Goal: Check status: Check status

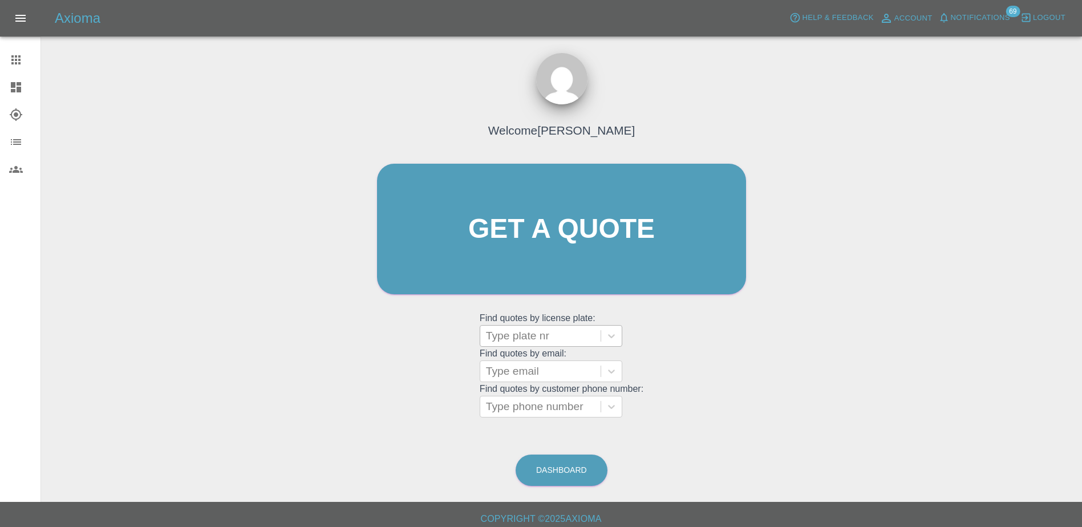
click at [508, 343] on div at bounding box center [540, 336] width 109 height 16
paste input "DY75FJN"
type input "DY75FJN"
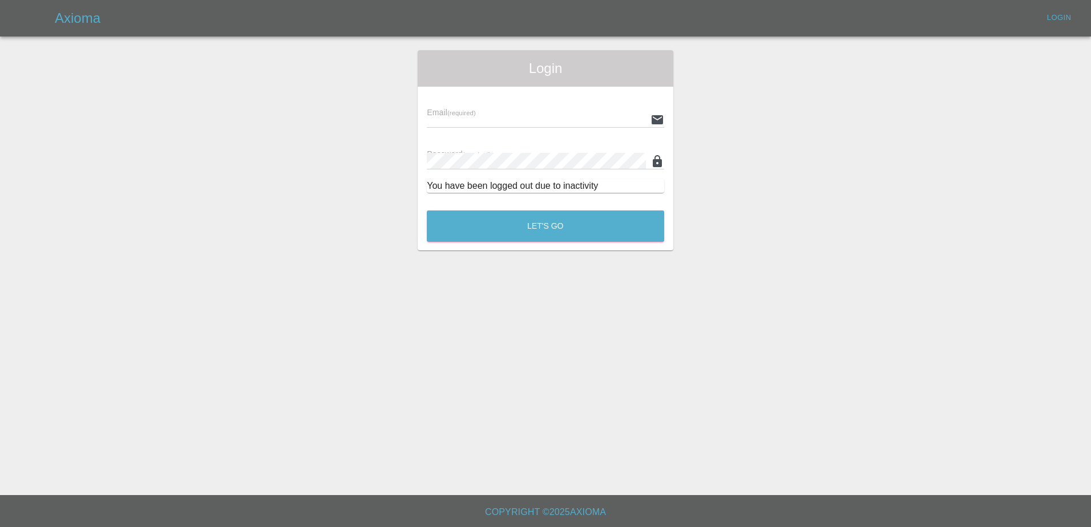
type input "[PERSON_NAME][EMAIL_ADDRESS][PERSON_NAME][DOMAIN_NAME]"
click at [522, 236] on button "Let's Go" at bounding box center [545, 225] width 237 height 31
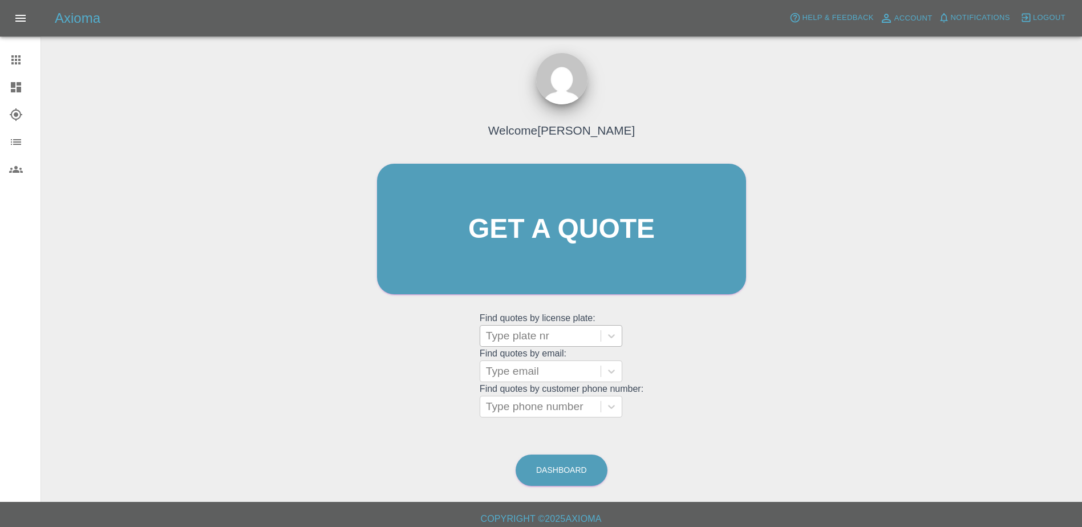
click at [516, 342] on div at bounding box center [540, 336] width 109 height 16
paste input "DY75FJN"
type input "DY75FJN"
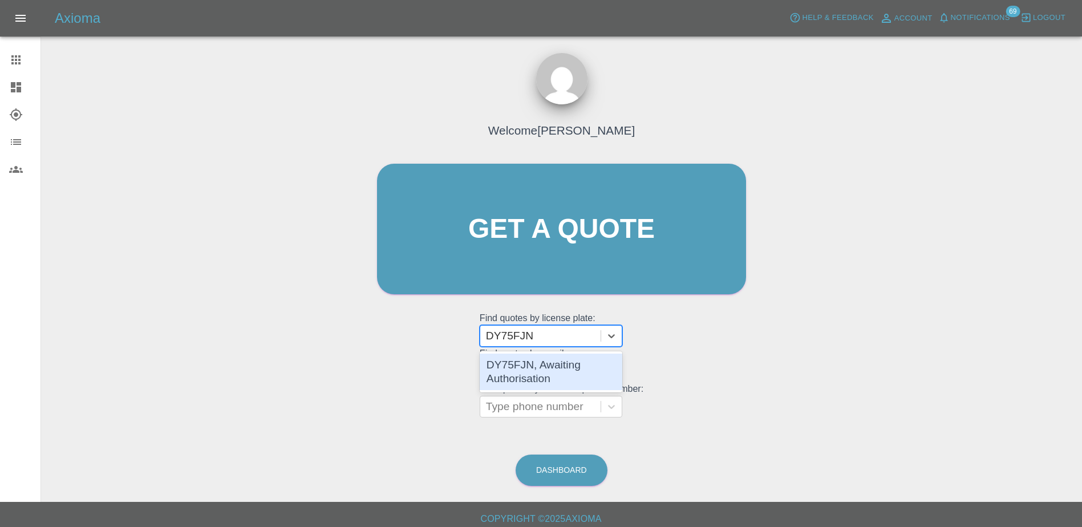
click at [532, 359] on div "DY75FJN, Awaiting Authorisation" at bounding box center [551, 372] width 143 height 37
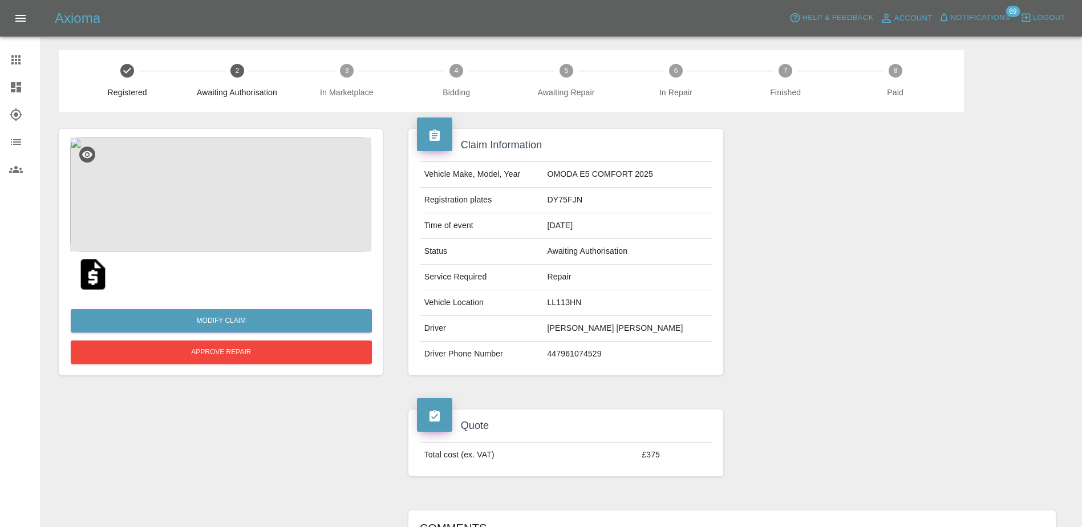
click at [253, 189] on img at bounding box center [220, 194] width 301 height 114
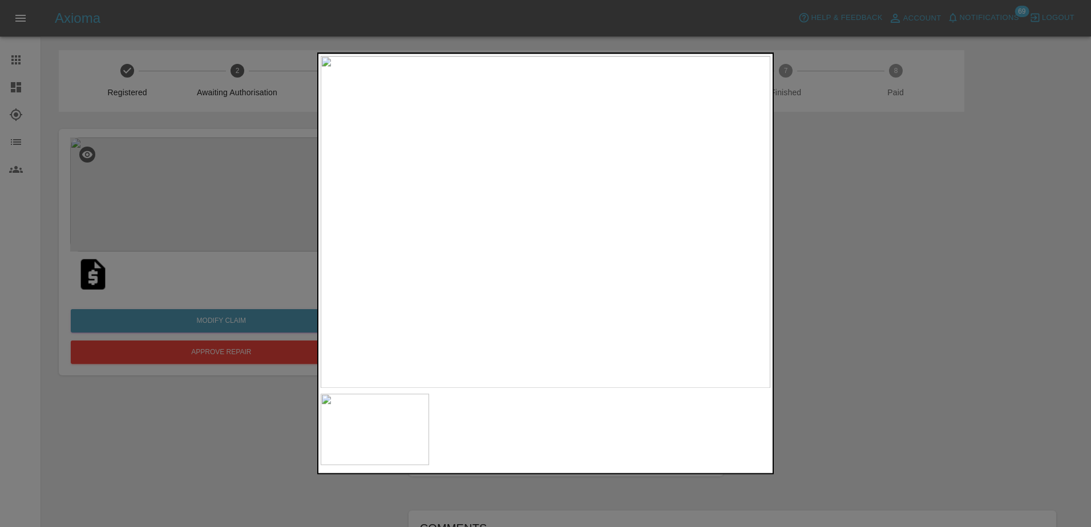
click at [811, 285] on div at bounding box center [545, 263] width 1091 height 527
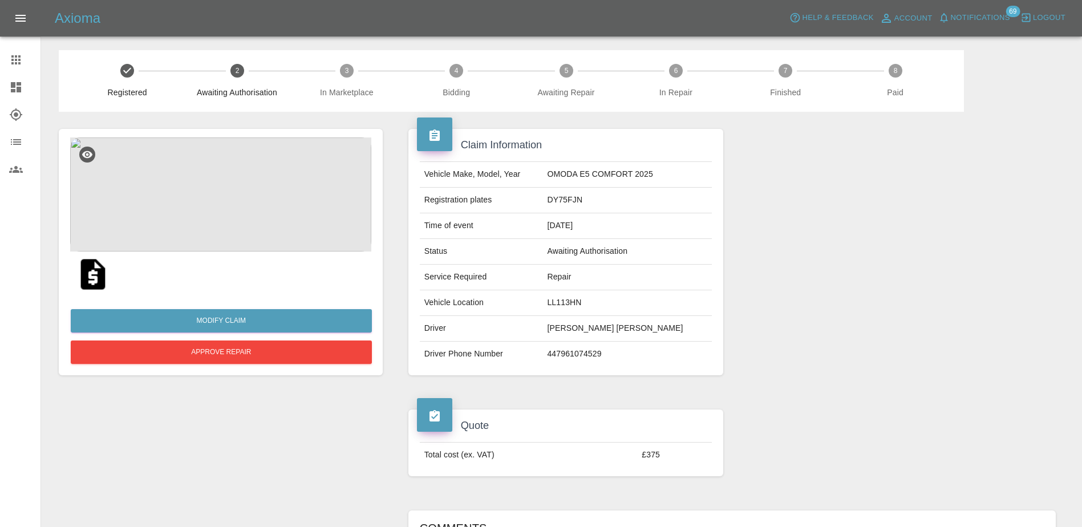
click at [81, 272] on img at bounding box center [93, 274] width 37 height 37
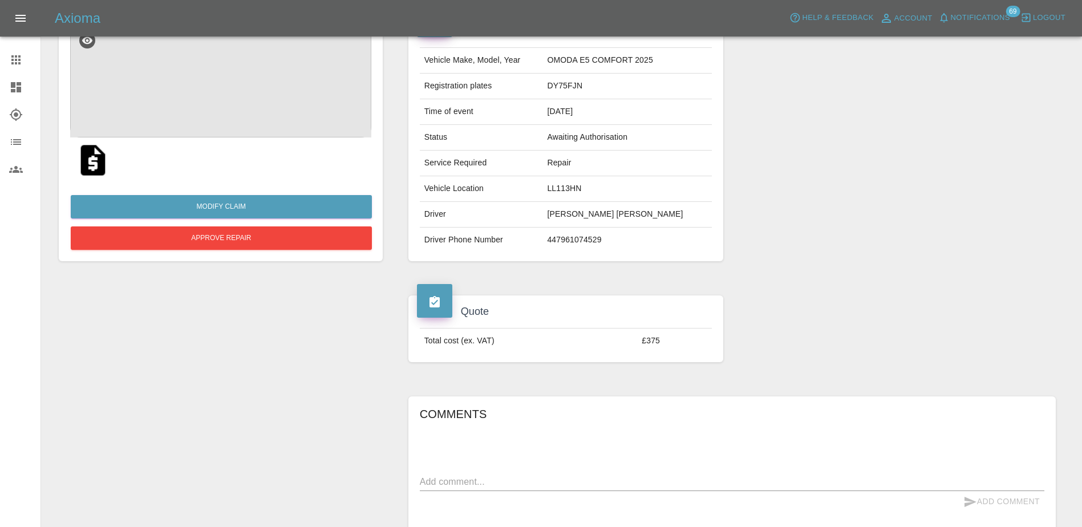
scroll to position [57, 0]
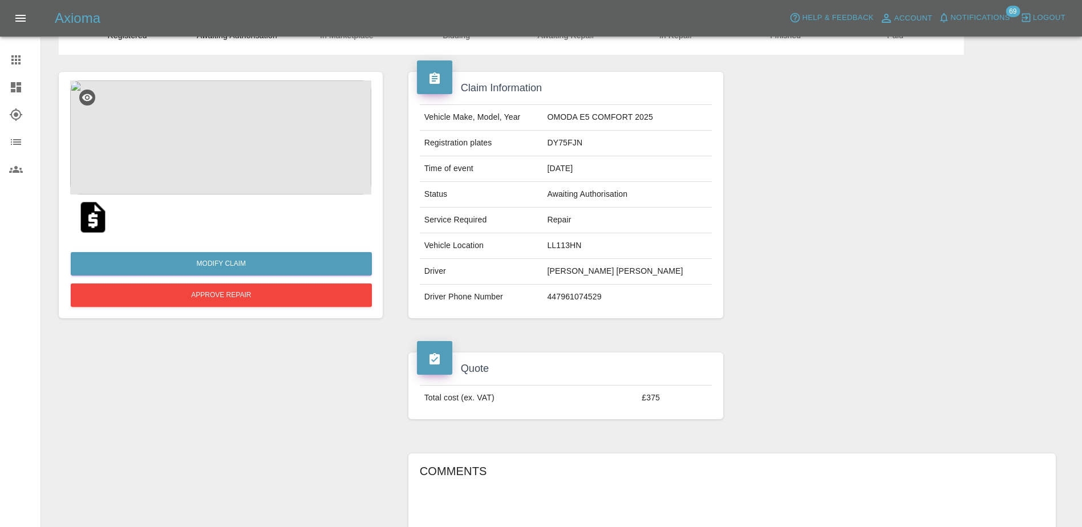
click at [19, 52] on link "Claims" at bounding box center [20, 59] width 40 height 27
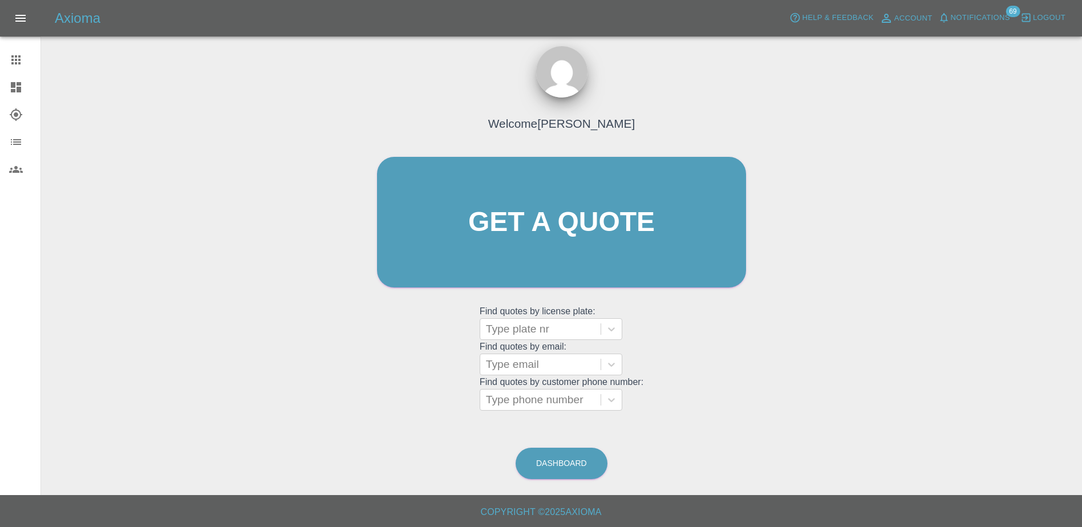
scroll to position [7, 0]
click at [21, 74] on link "Dashboard" at bounding box center [20, 87] width 40 height 27
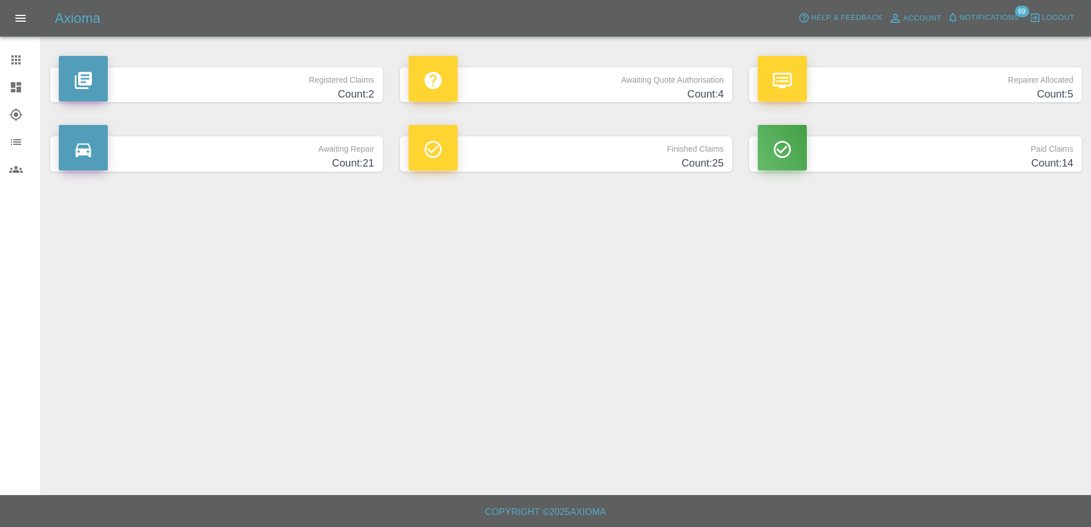
click at [579, 106] on div "Awaiting Quote Authorisation Count: 4" at bounding box center [566, 84] width 350 height 69
click at [582, 91] on h4 "Count: 4" at bounding box center [565, 94] width 315 height 15
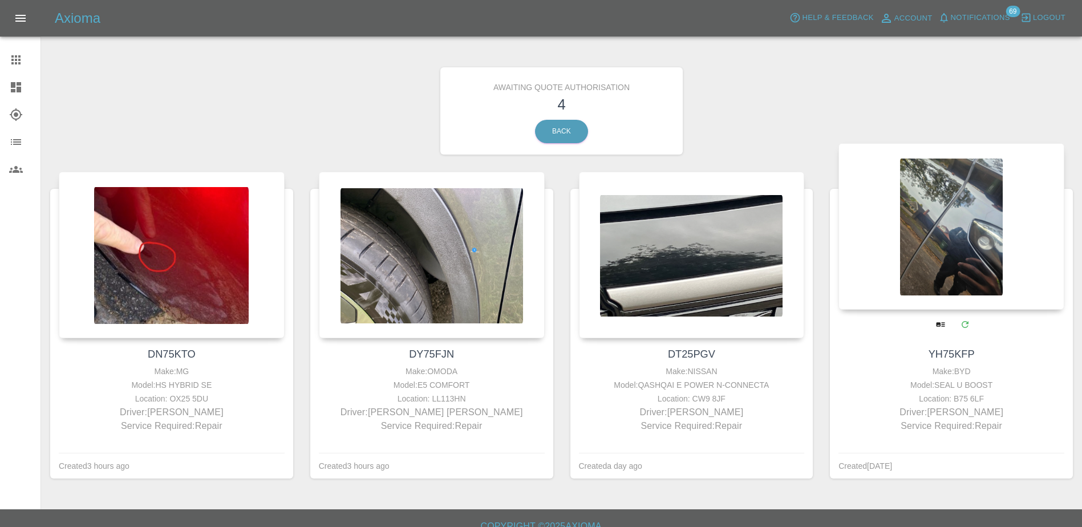
click at [927, 271] on div at bounding box center [951, 226] width 226 height 167
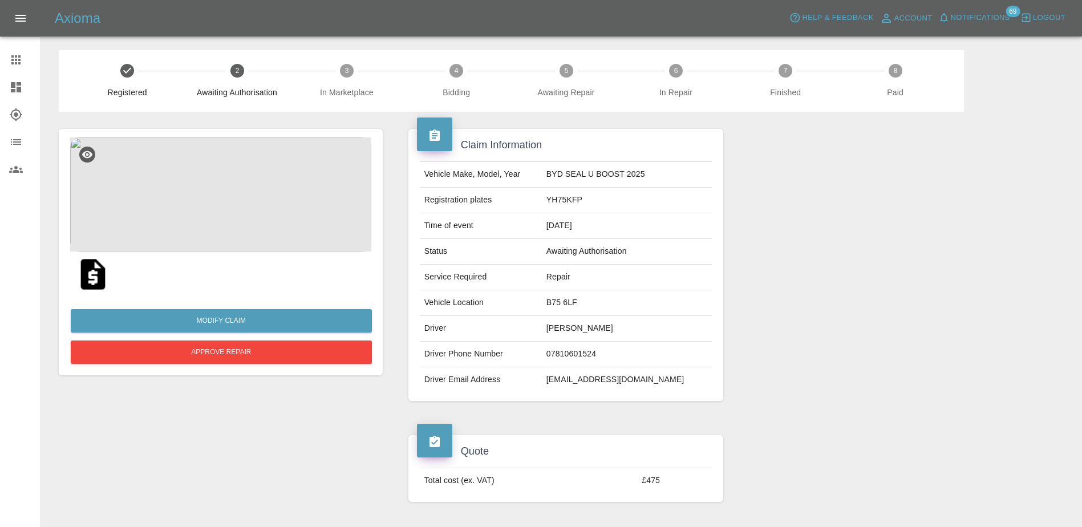
click at [90, 282] on img at bounding box center [93, 274] width 37 height 37
click at [234, 355] on button "Approve Repair" at bounding box center [221, 352] width 301 height 23
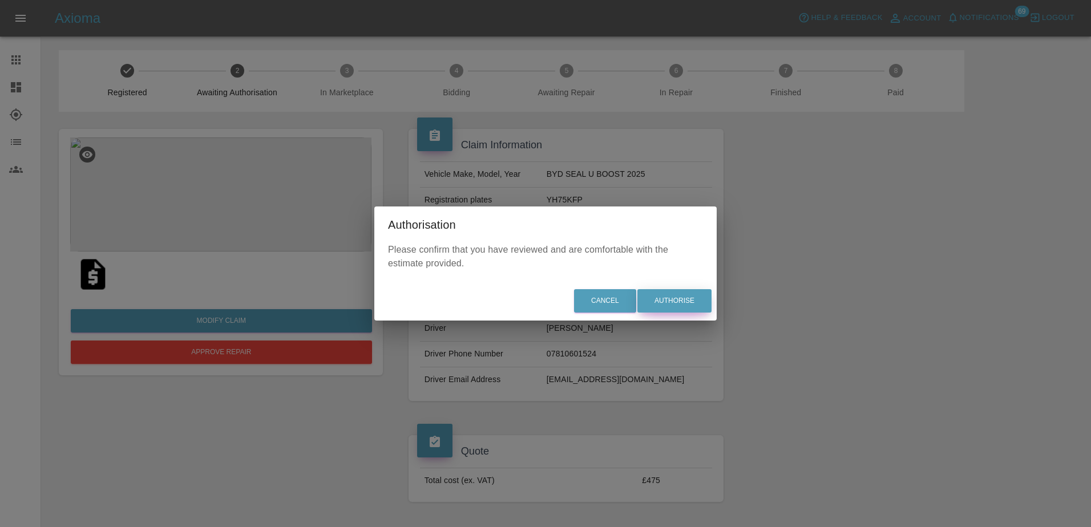
click at [686, 305] on button "Authorise" at bounding box center [674, 300] width 74 height 23
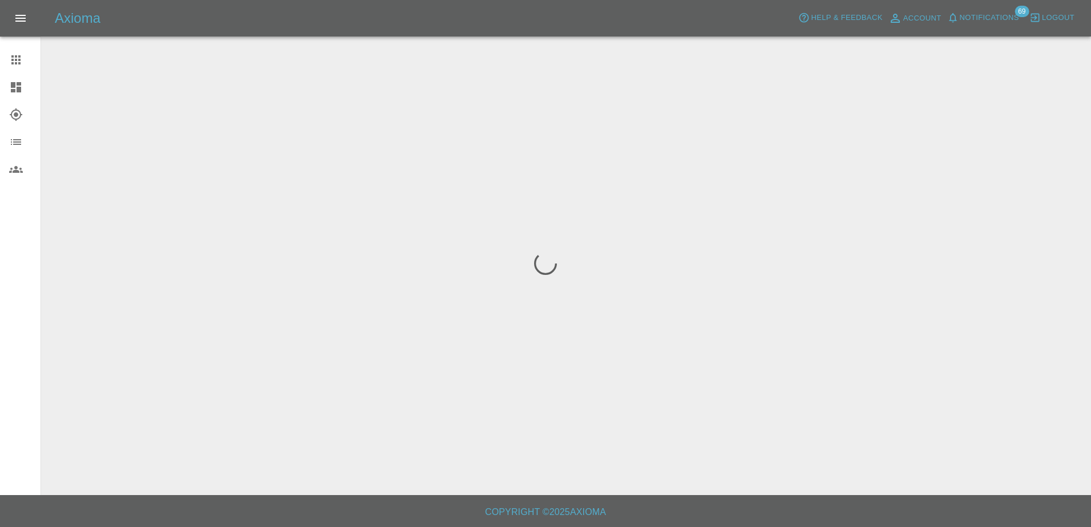
click at [21, 87] on icon at bounding box center [16, 87] width 10 height 10
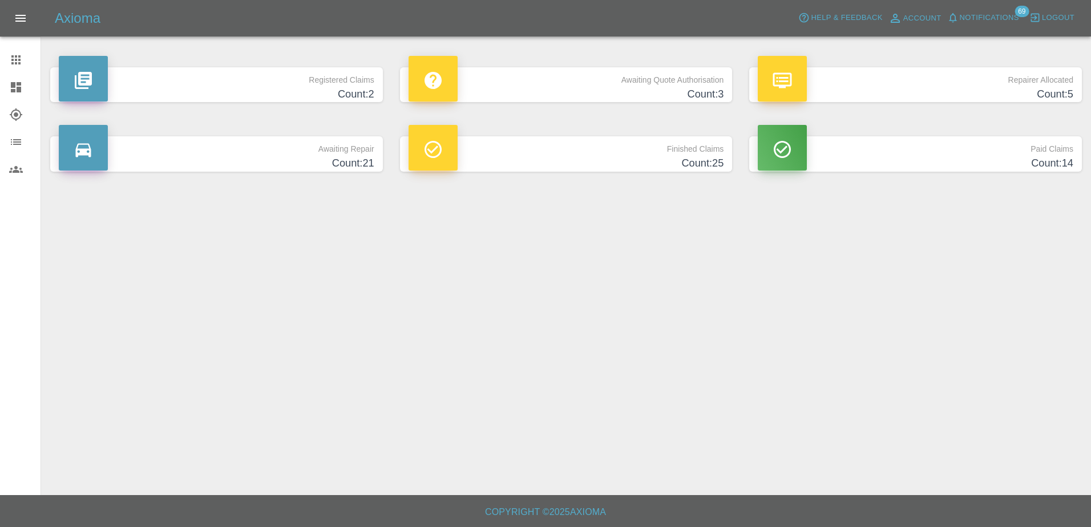
click at [594, 76] on p "Awaiting Quote Authorisation" at bounding box center [565, 76] width 315 height 19
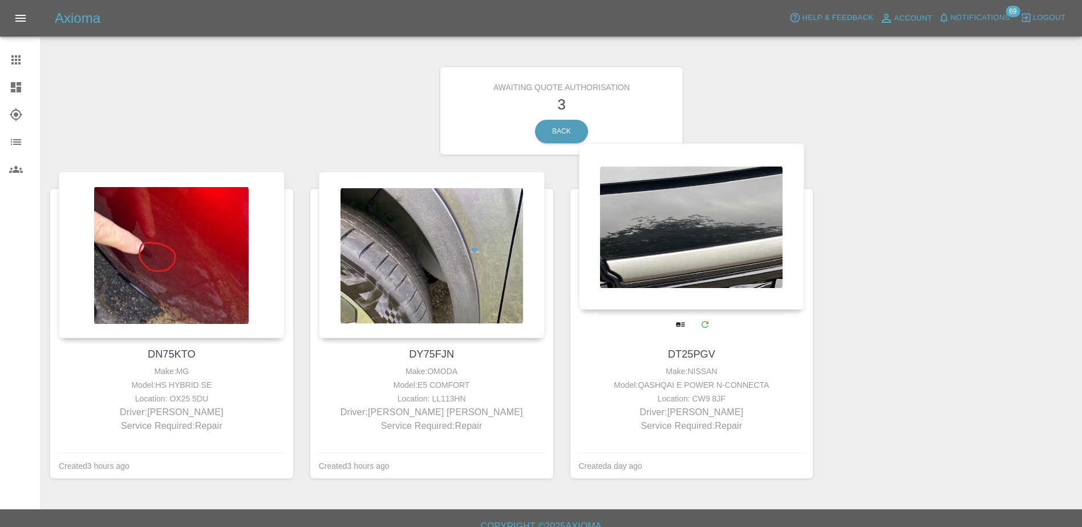
click at [699, 263] on div at bounding box center [692, 226] width 226 height 167
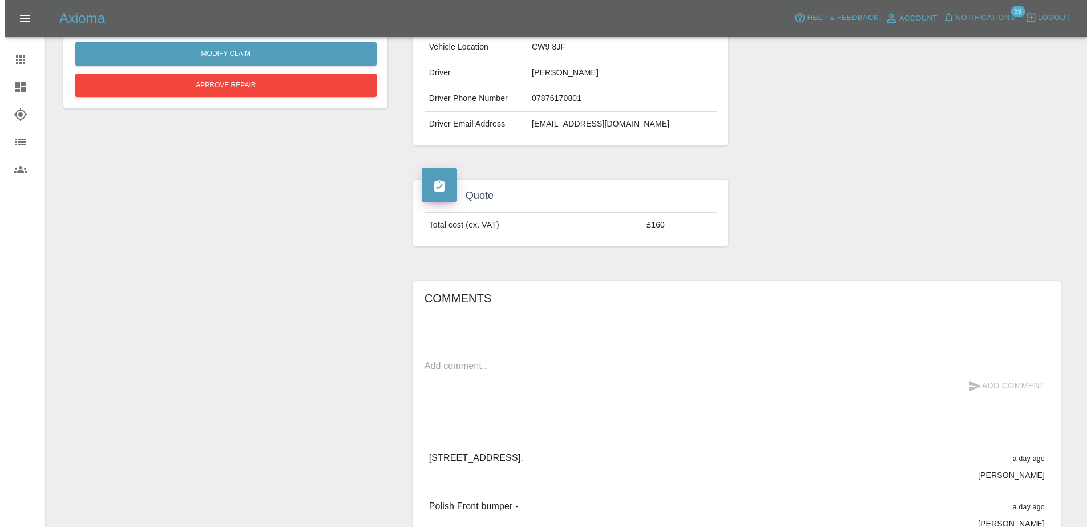
scroll to position [57, 0]
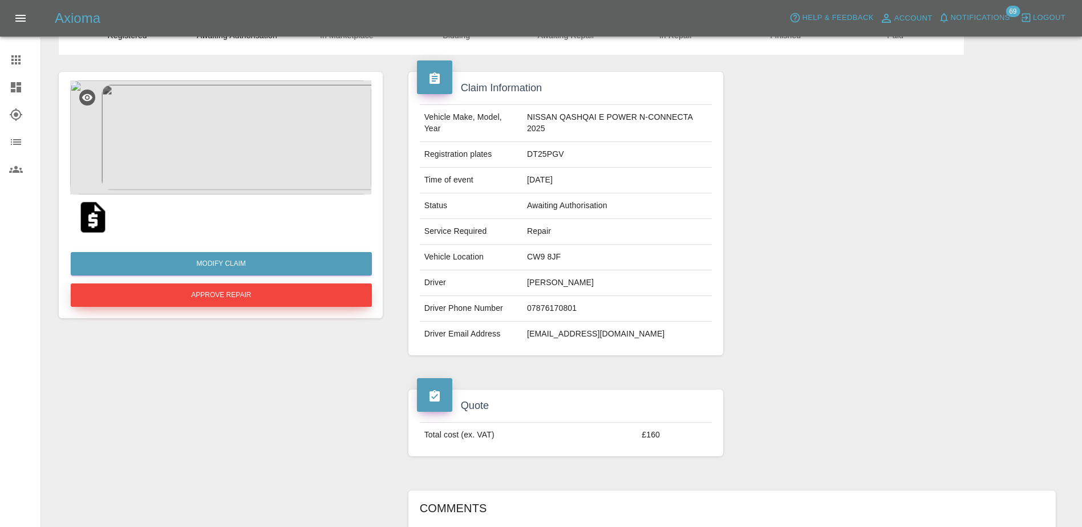
click at [169, 294] on button "Approve Repair" at bounding box center [221, 294] width 301 height 23
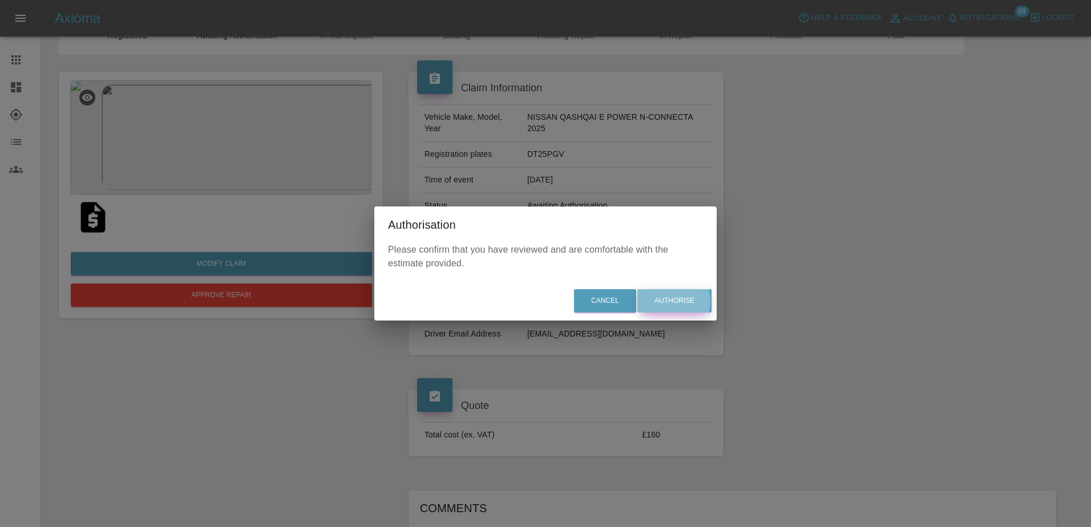
click at [666, 302] on button "Authorise" at bounding box center [674, 300] width 74 height 23
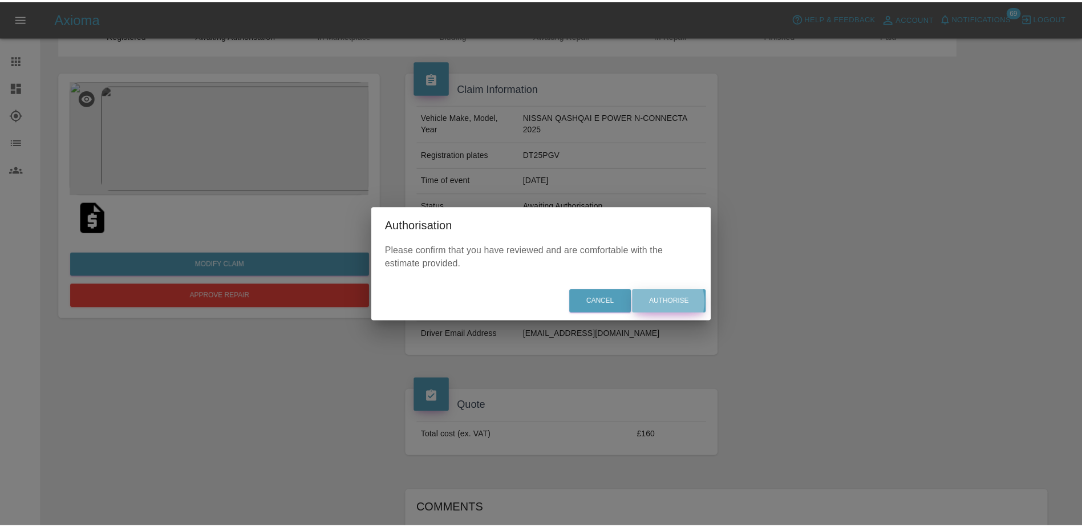
scroll to position [0, 0]
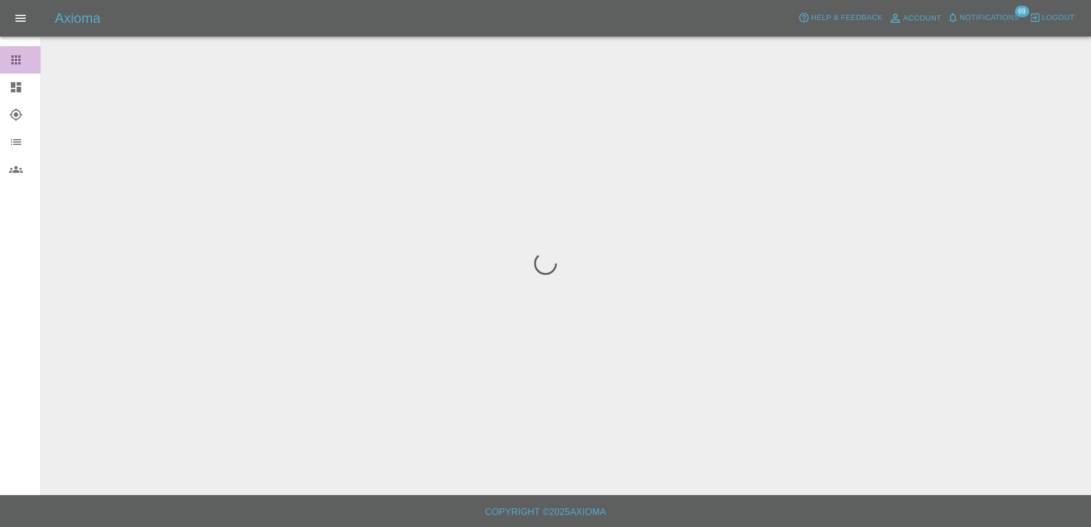
click at [11, 65] on icon at bounding box center [16, 60] width 14 height 14
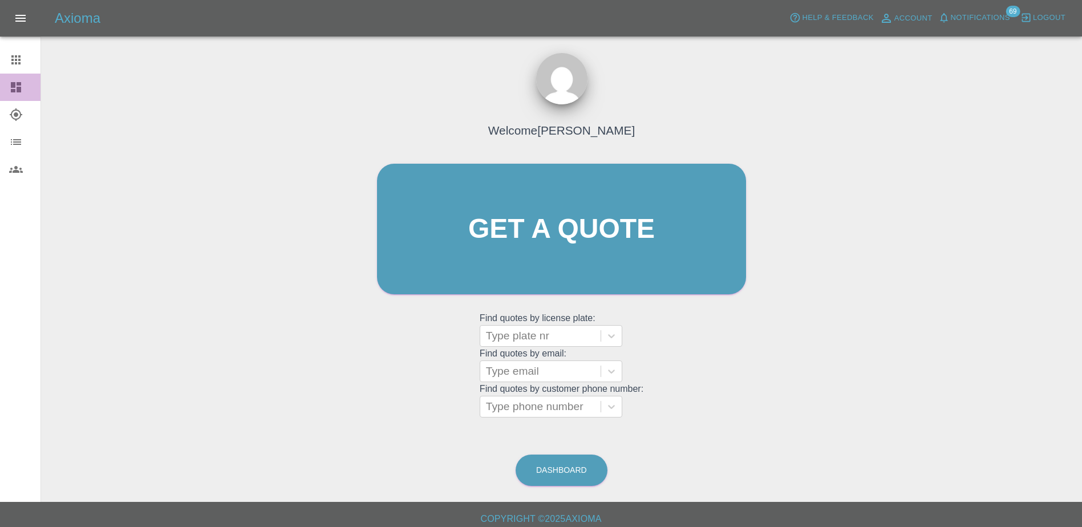
click at [15, 90] on icon at bounding box center [16, 87] width 10 height 10
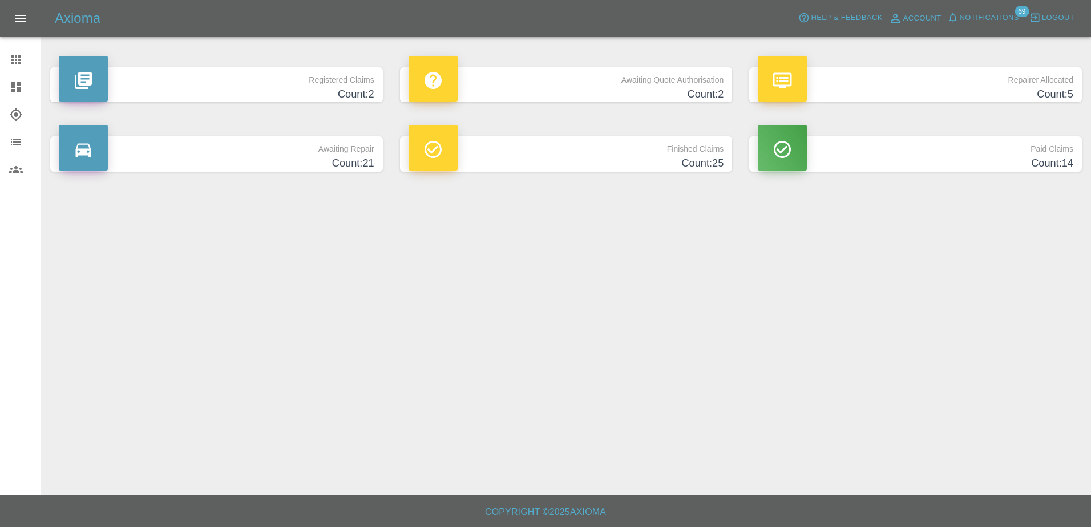
click at [552, 87] on h4 "Count: 2" at bounding box center [565, 94] width 315 height 15
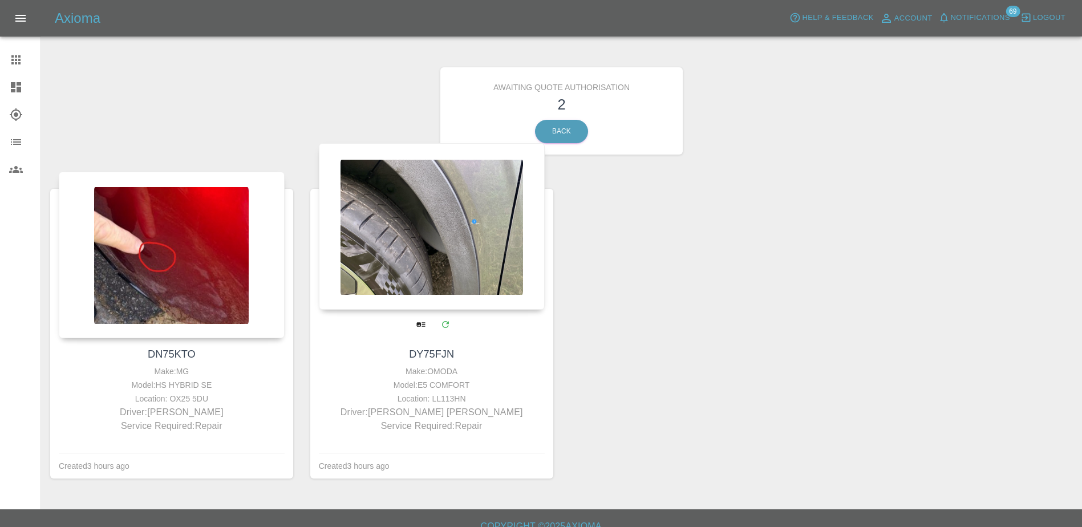
click at [480, 228] on div at bounding box center [432, 226] width 226 height 167
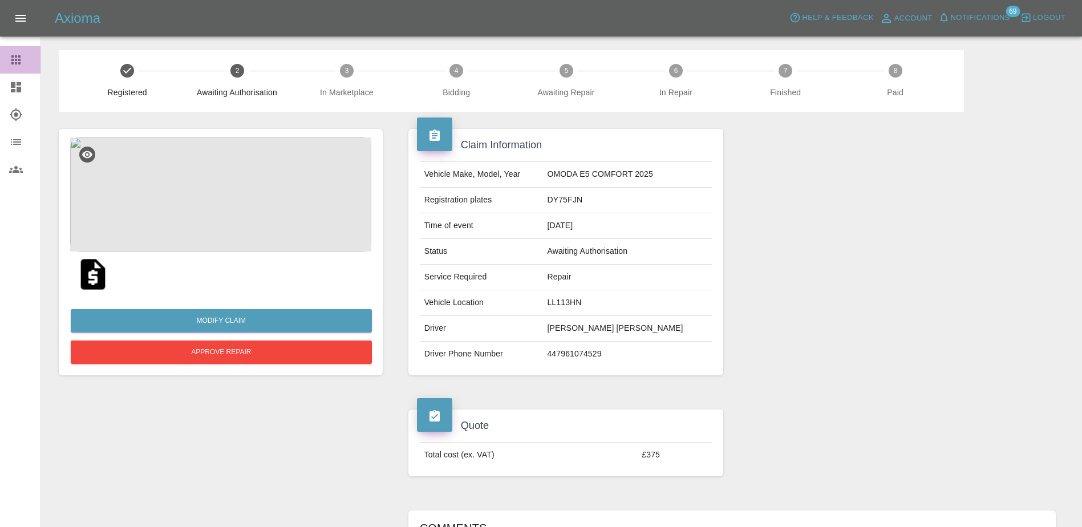
click at [13, 66] on icon at bounding box center [16, 60] width 14 height 14
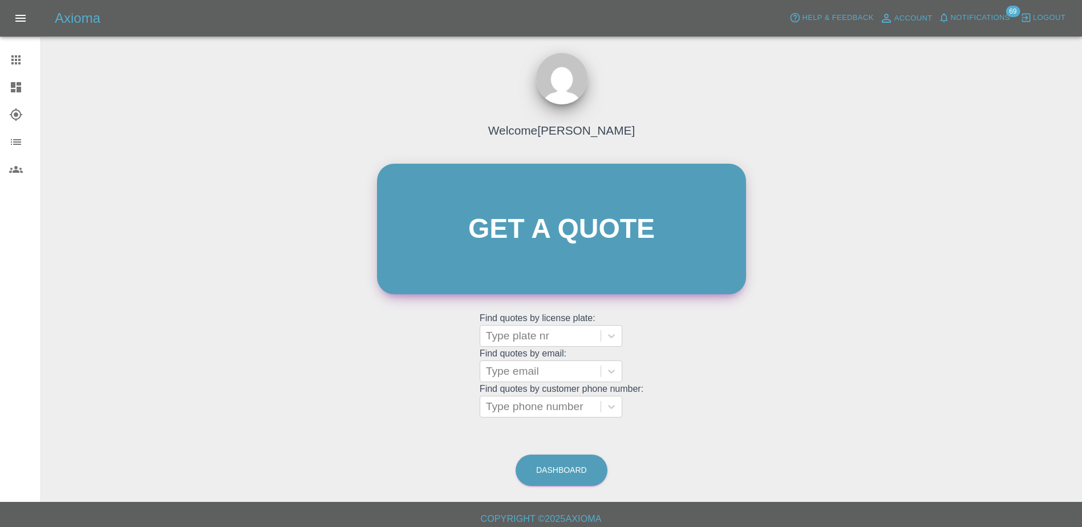
click at [570, 212] on link "Get a quote" at bounding box center [561, 229] width 369 height 131
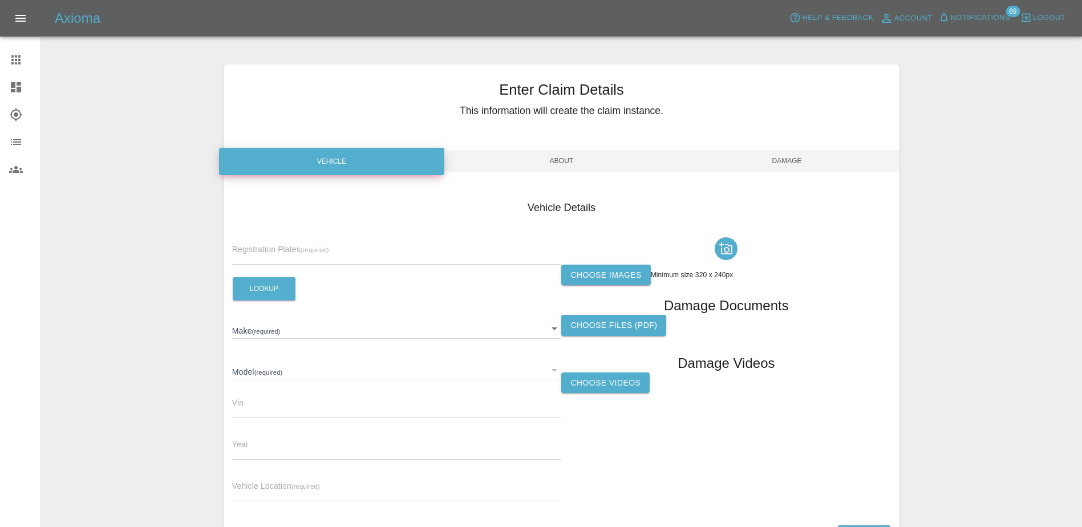
click at [11, 80] on link "Dashboard" at bounding box center [20, 87] width 40 height 27
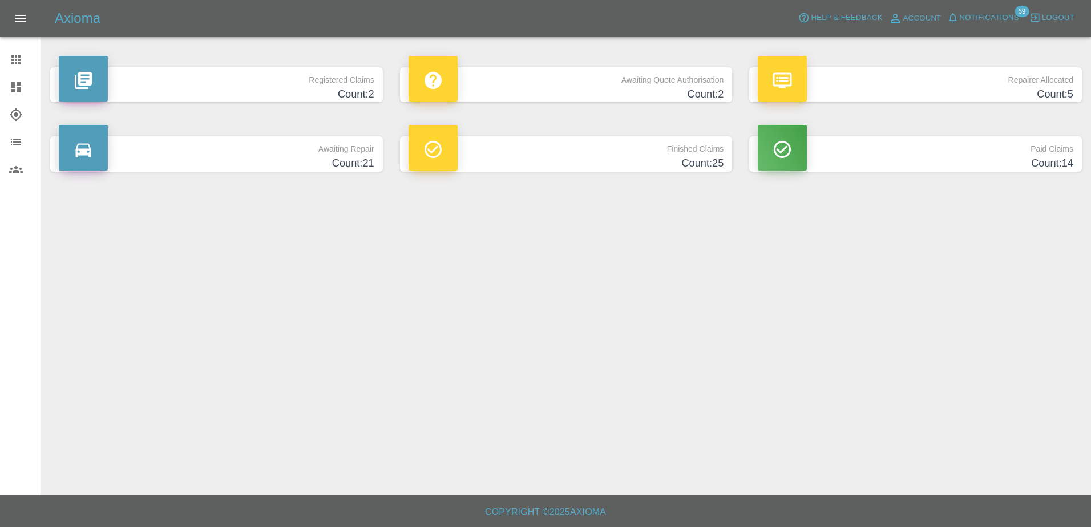
click at [579, 89] on h4 "Count: 2" at bounding box center [565, 94] width 315 height 15
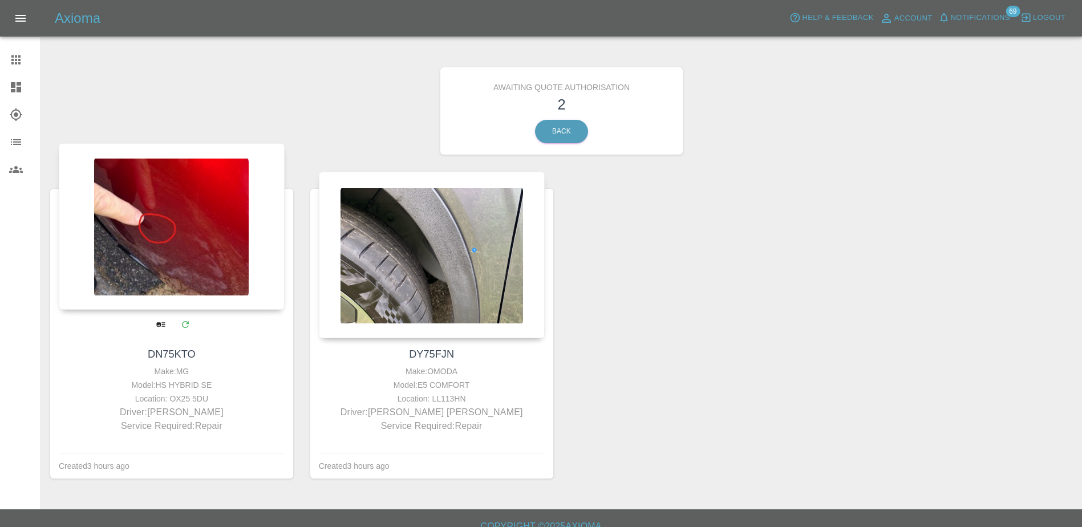
click at [280, 242] on div at bounding box center [172, 226] width 226 height 167
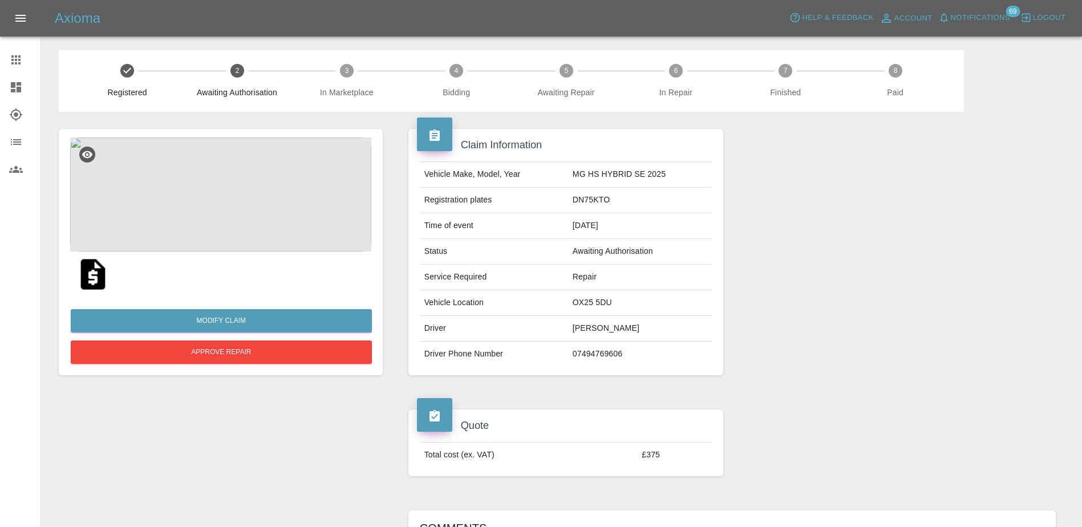
click at [225, 202] on img at bounding box center [220, 194] width 301 height 114
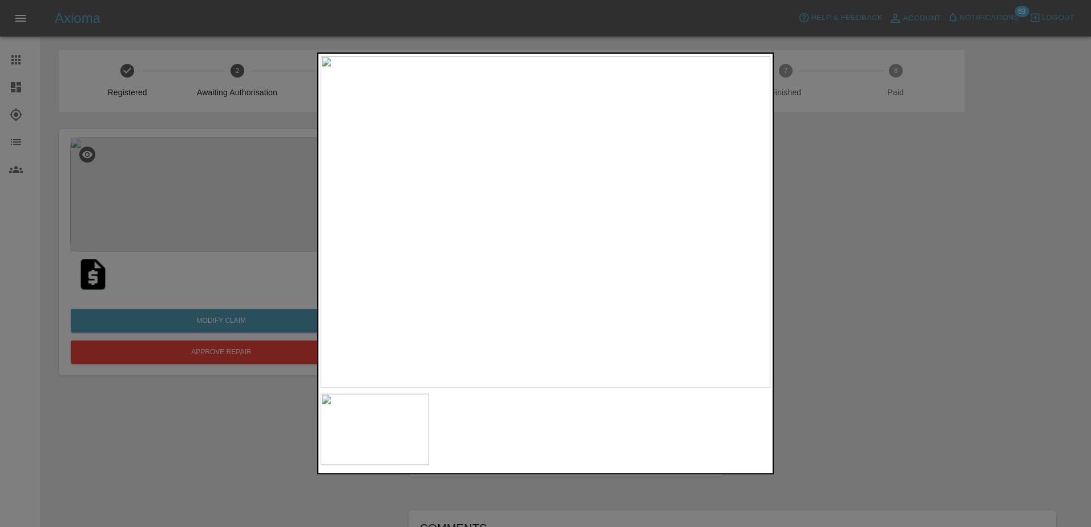
click at [862, 274] on div at bounding box center [545, 263] width 1091 height 527
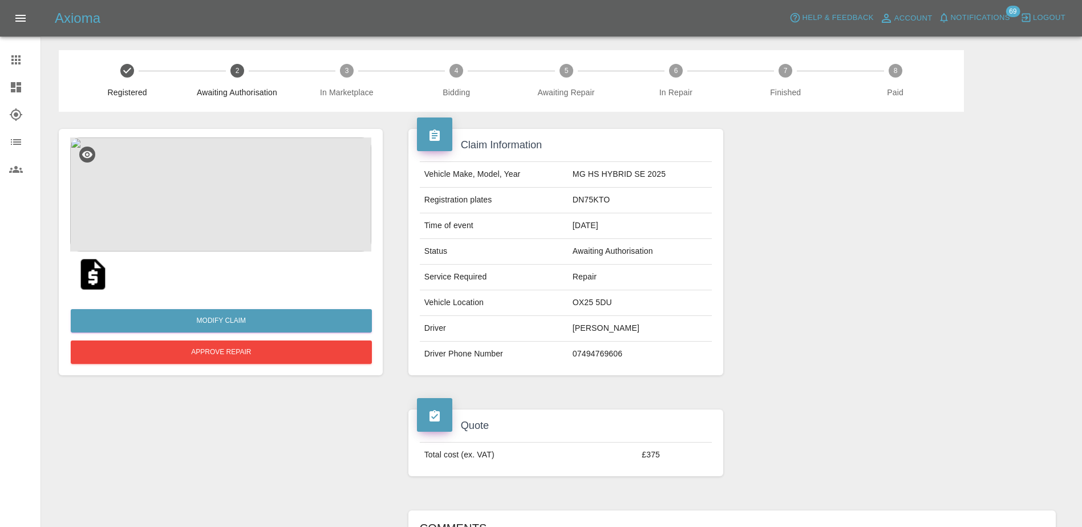
click at [102, 273] on img at bounding box center [93, 274] width 37 height 37
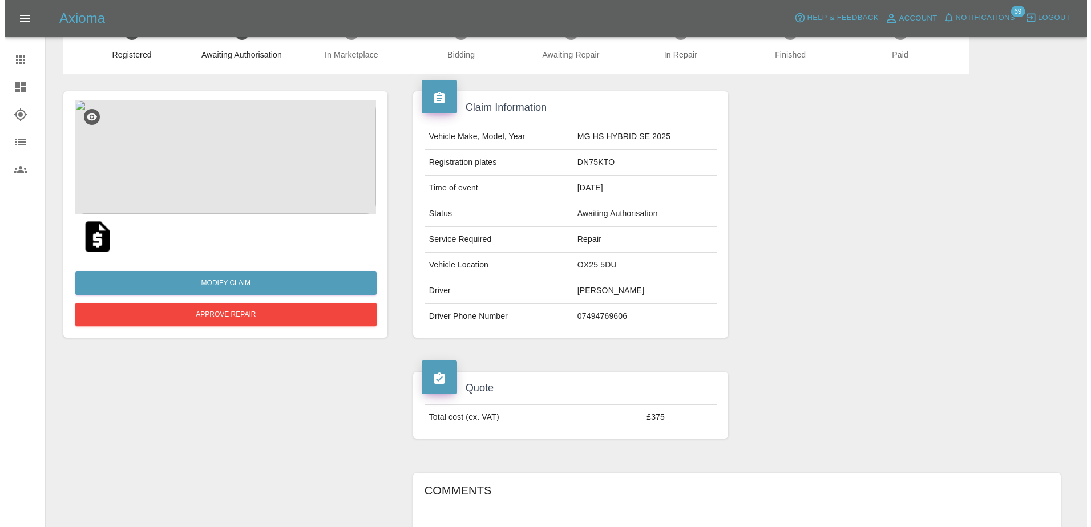
scroll to position [57, 0]
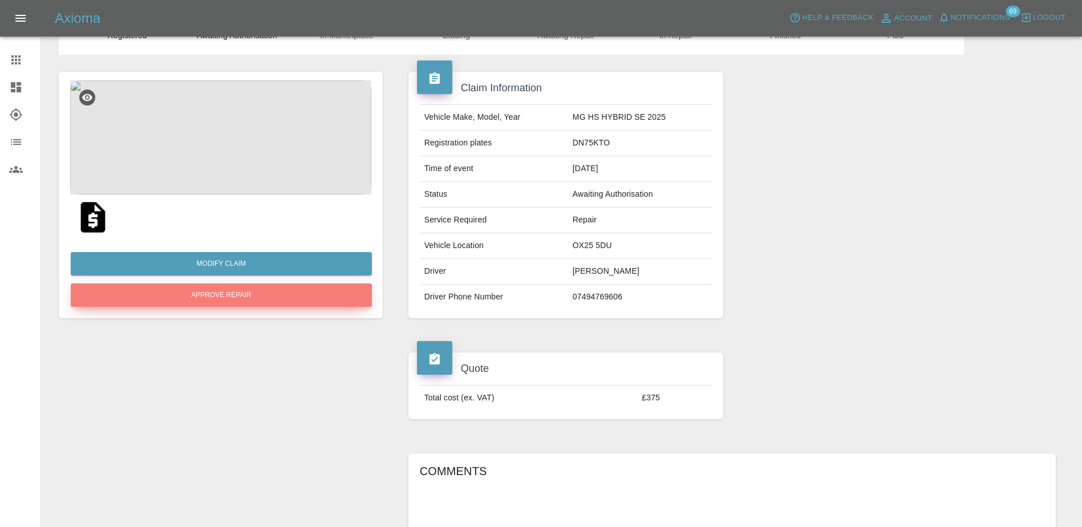
click at [309, 299] on button "Approve Repair" at bounding box center [221, 294] width 301 height 23
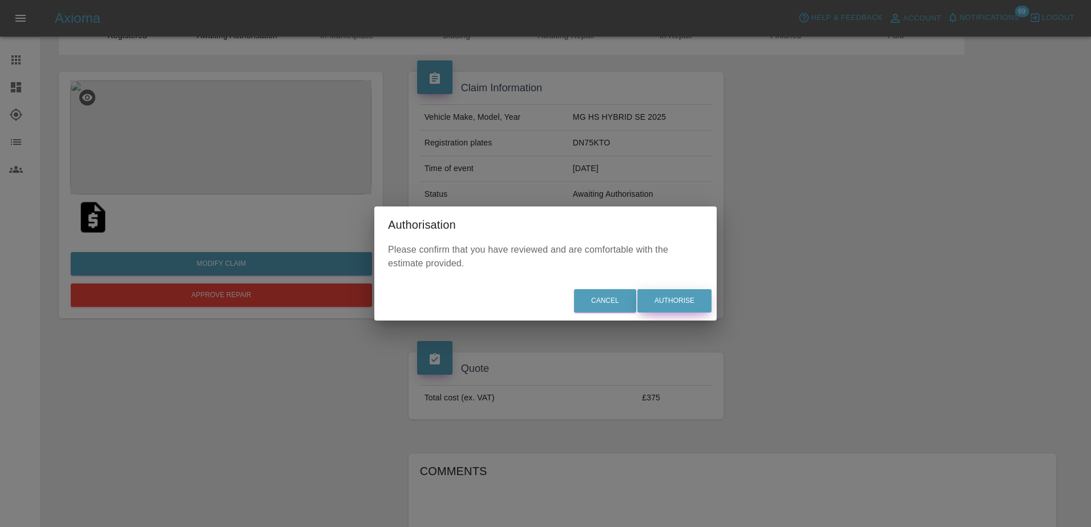
click at [673, 305] on button "Authorise" at bounding box center [674, 300] width 74 height 23
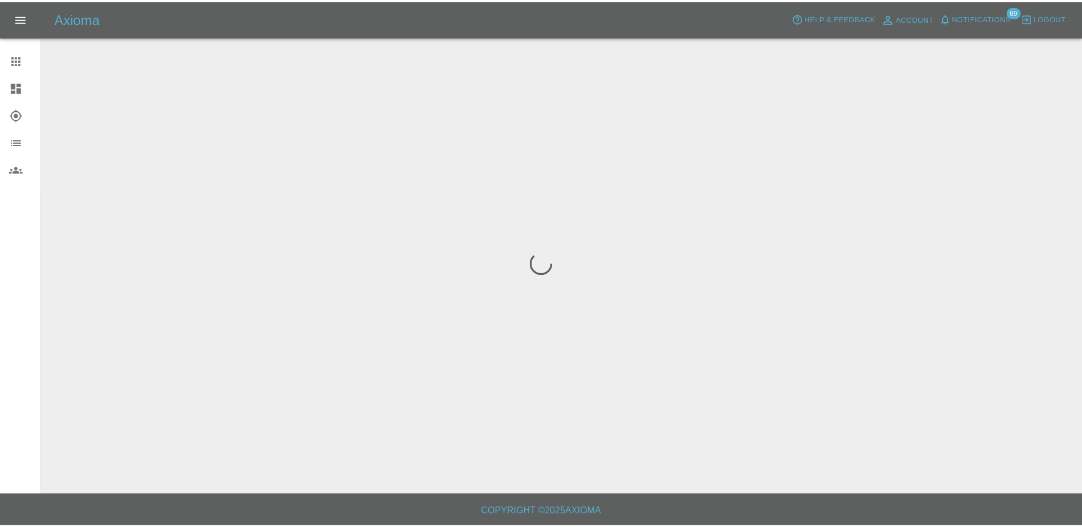
scroll to position [0, 0]
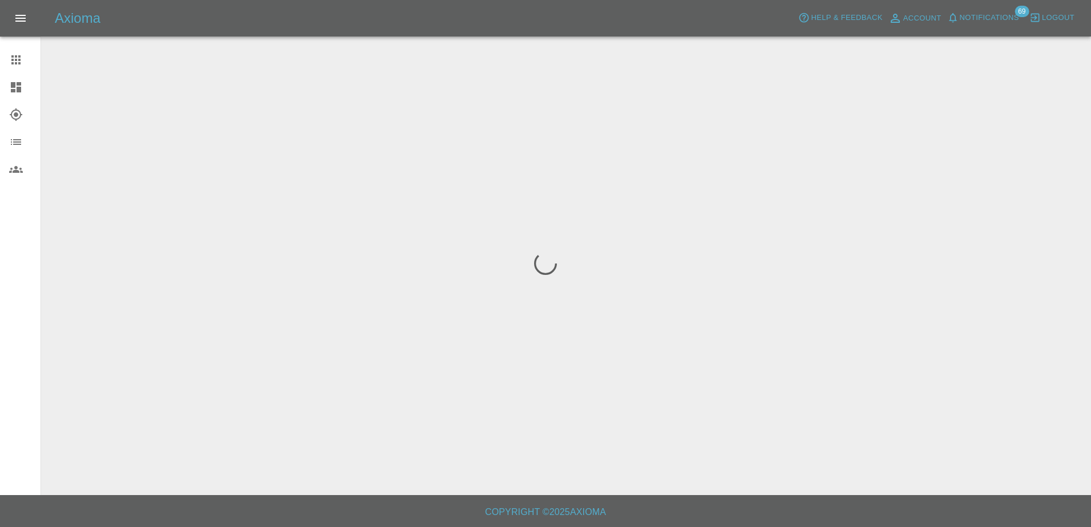
click at [13, 70] on link "Claims" at bounding box center [20, 59] width 40 height 27
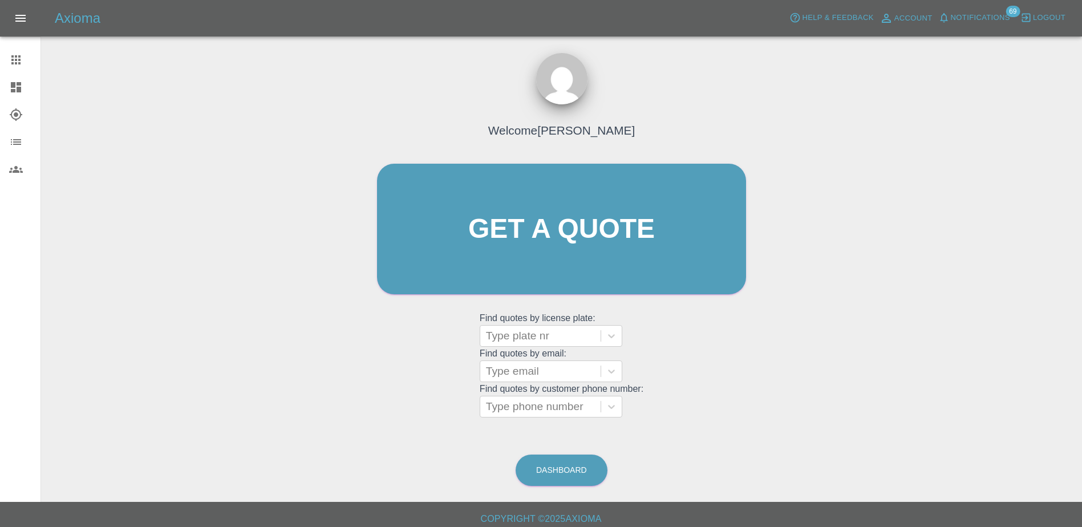
click at [9, 69] on link "Claims" at bounding box center [20, 59] width 40 height 27
click at [1, 83] on link "Dashboard" at bounding box center [20, 87] width 40 height 27
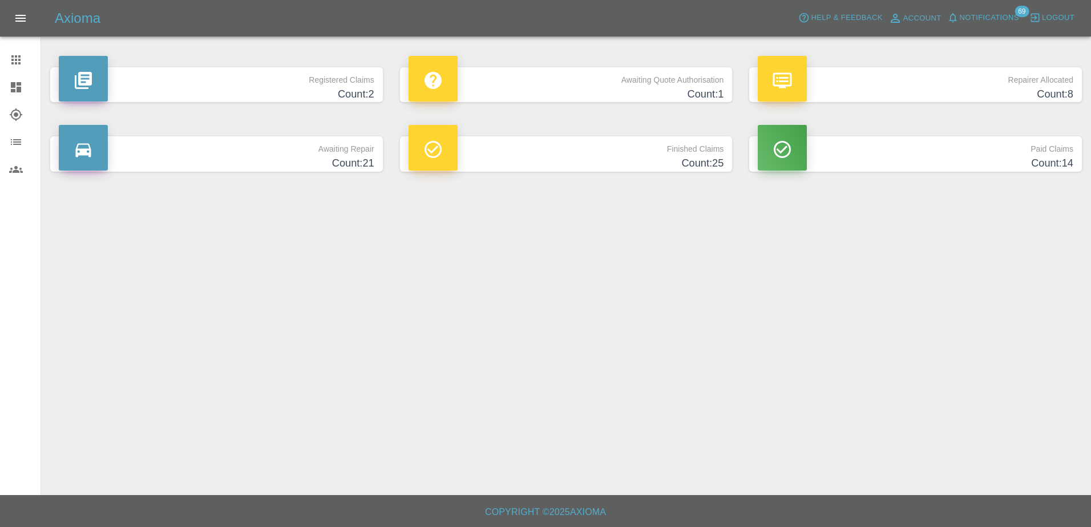
click at [604, 70] on p "Awaiting Quote Authorisation" at bounding box center [565, 76] width 315 height 19
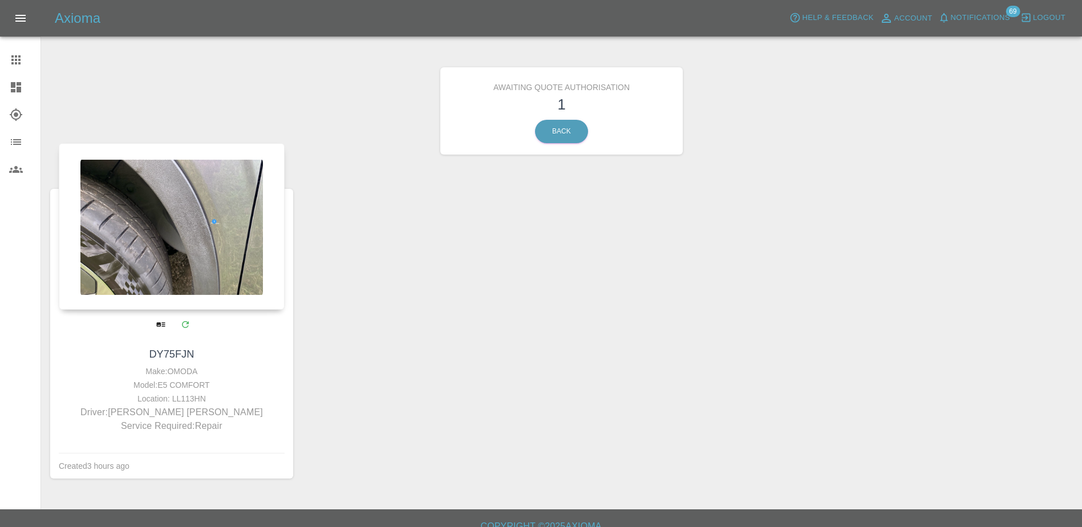
click at [188, 218] on div at bounding box center [172, 226] width 226 height 167
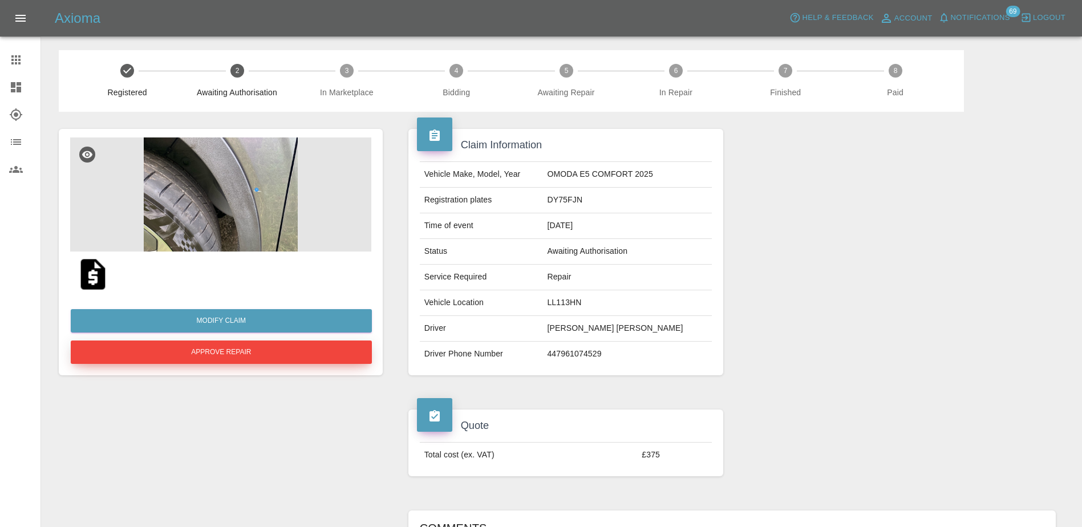
click at [236, 351] on button "Approve Repair" at bounding box center [221, 352] width 301 height 23
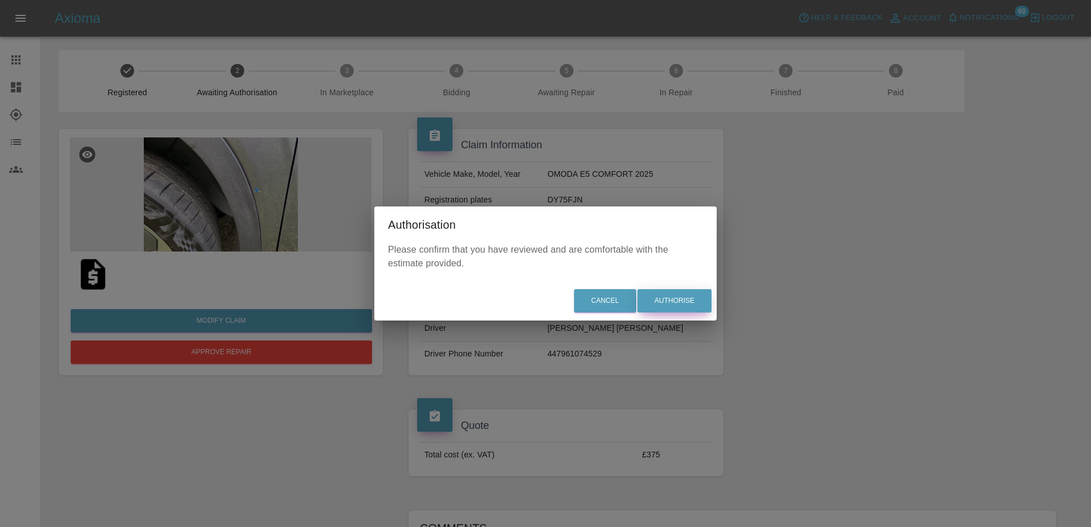
click at [674, 303] on button "Authorise" at bounding box center [674, 300] width 74 height 23
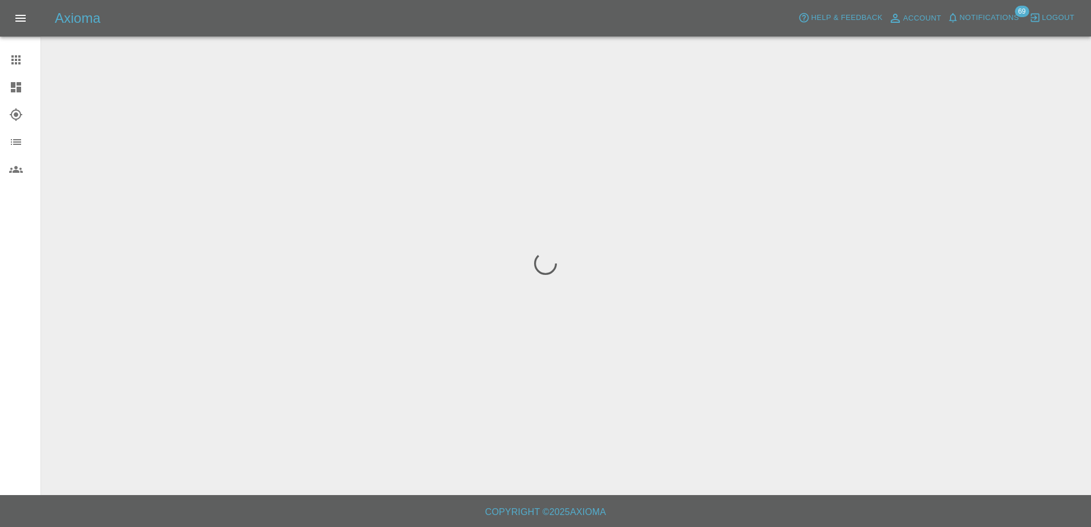
click at [17, 65] on icon at bounding box center [16, 60] width 14 height 14
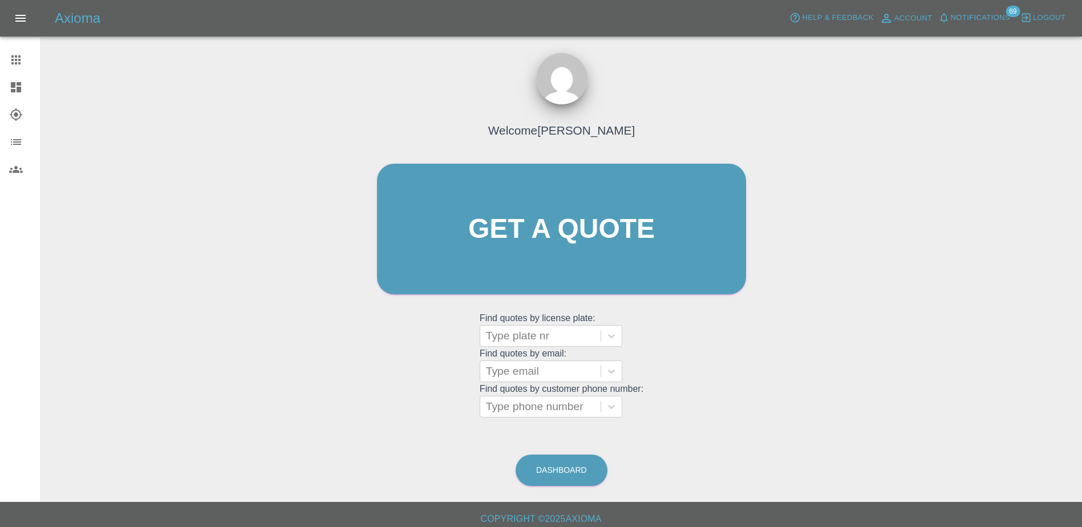
click at [9, 87] on link "Dashboard" at bounding box center [20, 87] width 40 height 27
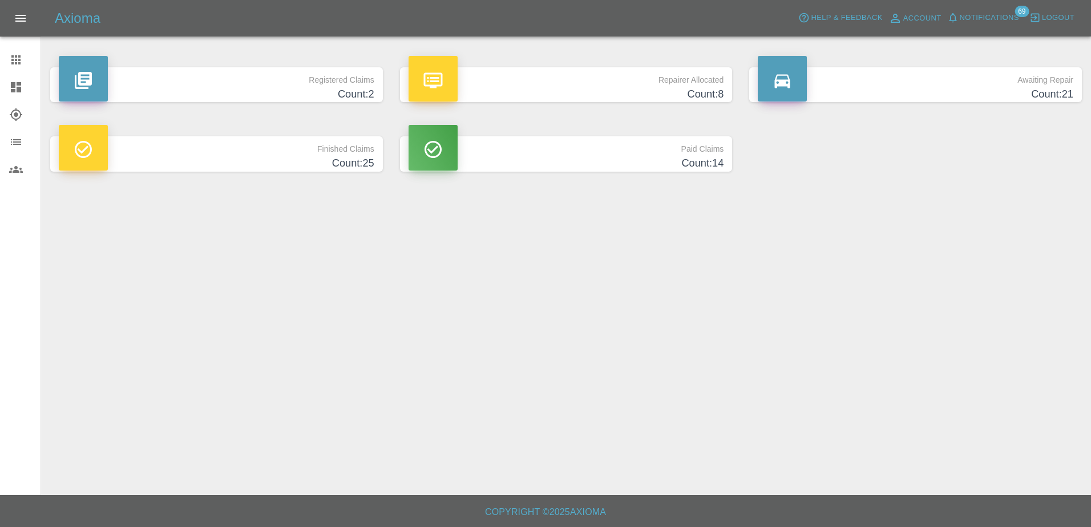
click at [947, 92] on h4 "Count: 21" at bounding box center [915, 94] width 315 height 15
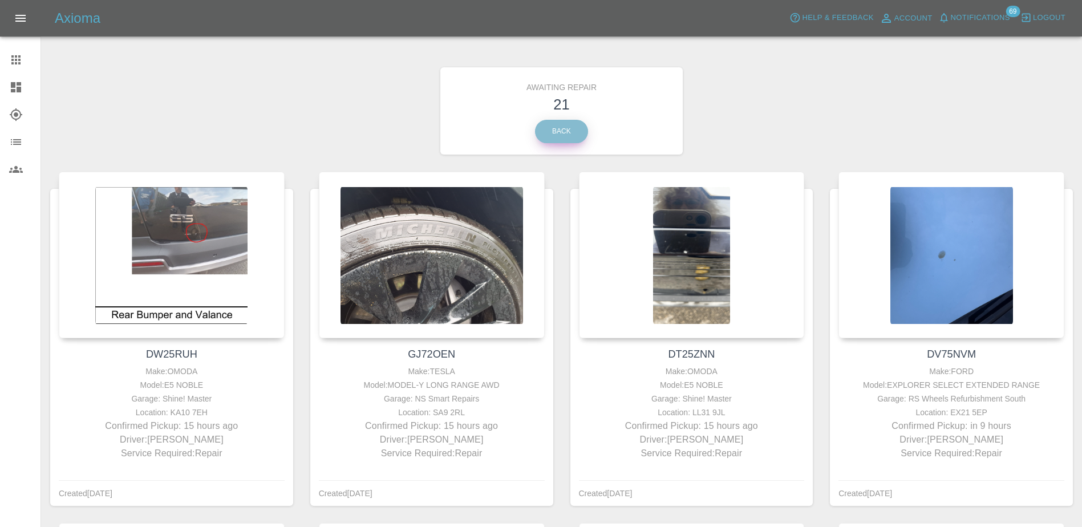
click at [553, 130] on link "Back" at bounding box center [561, 131] width 53 height 23
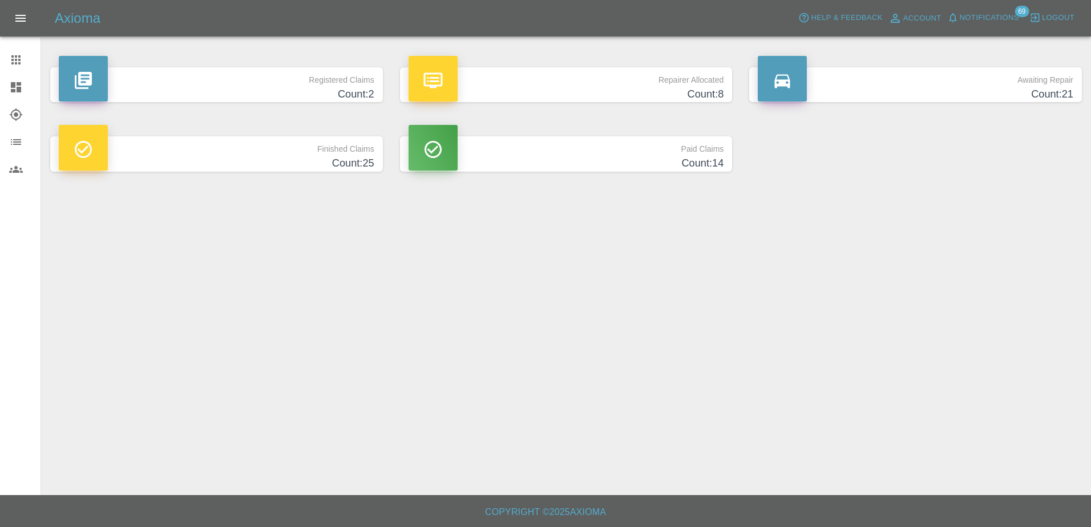
click at [621, 88] on h4 "Count: 8" at bounding box center [565, 94] width 315 height 15
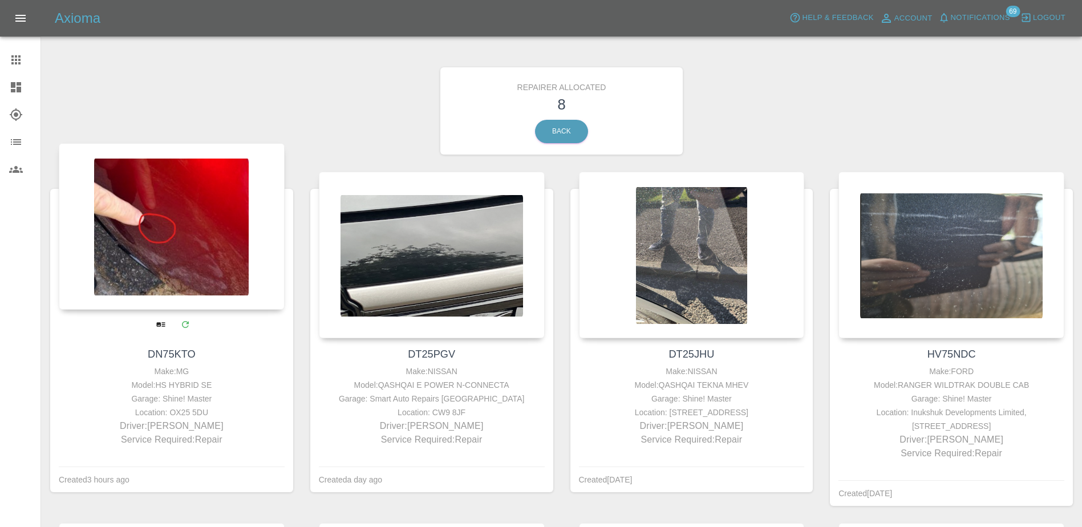
click at [114, 228] on div at bounding box center [172, 226] width 226 height 167
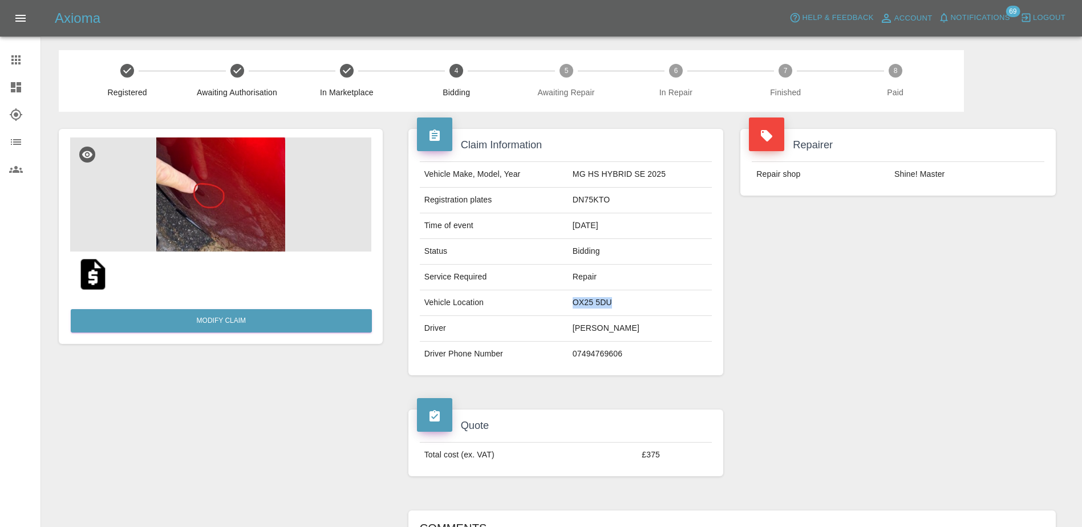
drag, startPoint x: 614, startPoint y: 302, endPoint x: 570, endPoint y: 301, distance: 43.4
click at [570, 301] on tr "Vehicle Location OX25 5DU" at bounding box center [566, 303] width 293 height 26
drag, startPoint x: 570, startPoint y: 301, endPoint x: 619, endPoint y: 203, distance: 109.2
click at [619, 203] on td "DN75KTO" at bounding box center [640, 201] width 144 height 26
drag, startPoint x: 615, startPoint y: 200, endPoint x: 573, endPoint y: 200, distance: 41.6
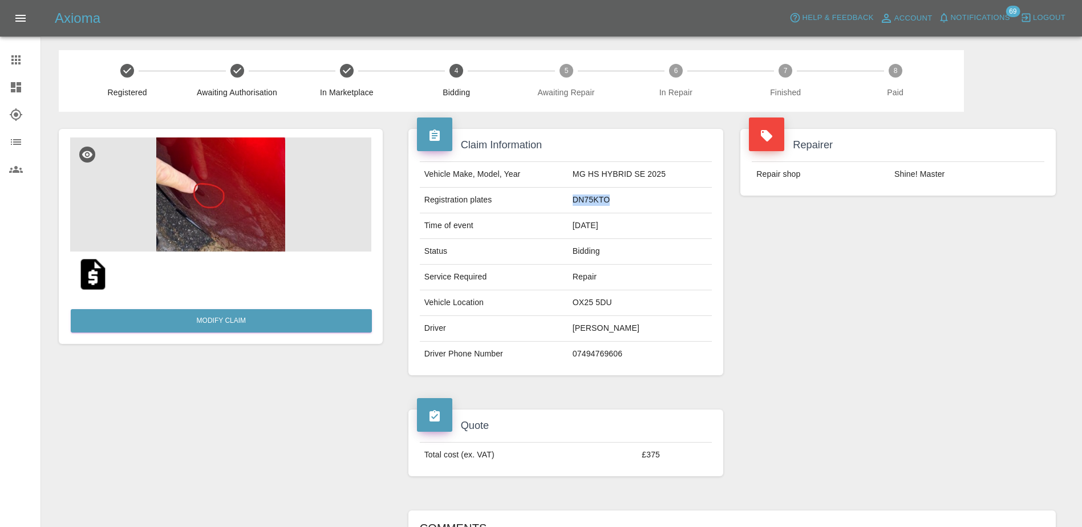
click at [573, 200] on td "DN75KTO" at bounding box center [640, 201] width 144 height 26
copy td "DN75KTO"
click at [26, 86] on div at bounding box center [25, 87] width 32 height 14
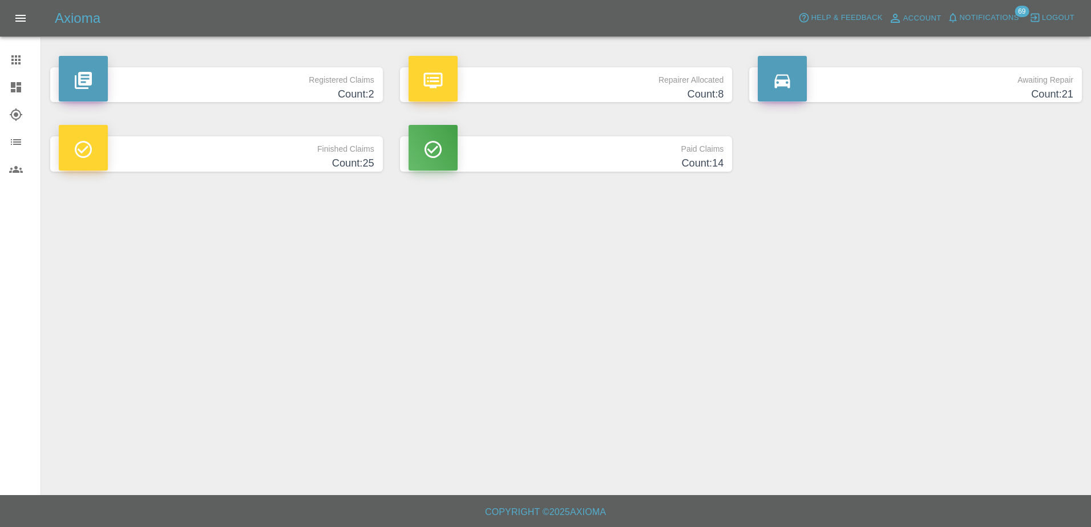
click at [453, 89] on div at bounding box center [432, 79] width 49 height 46
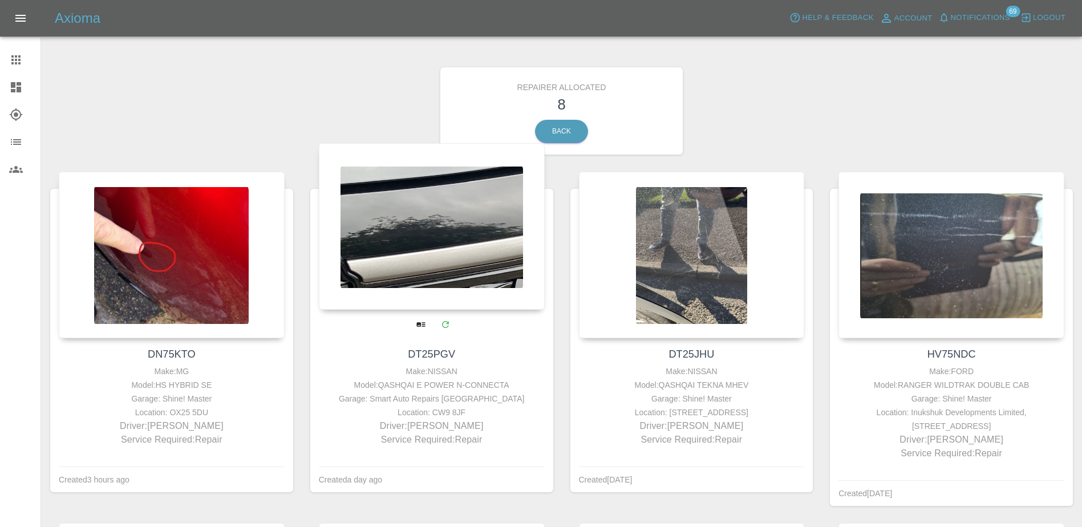
click at [402, 233] on div at bounding box center [432, 226] width 226 height 167
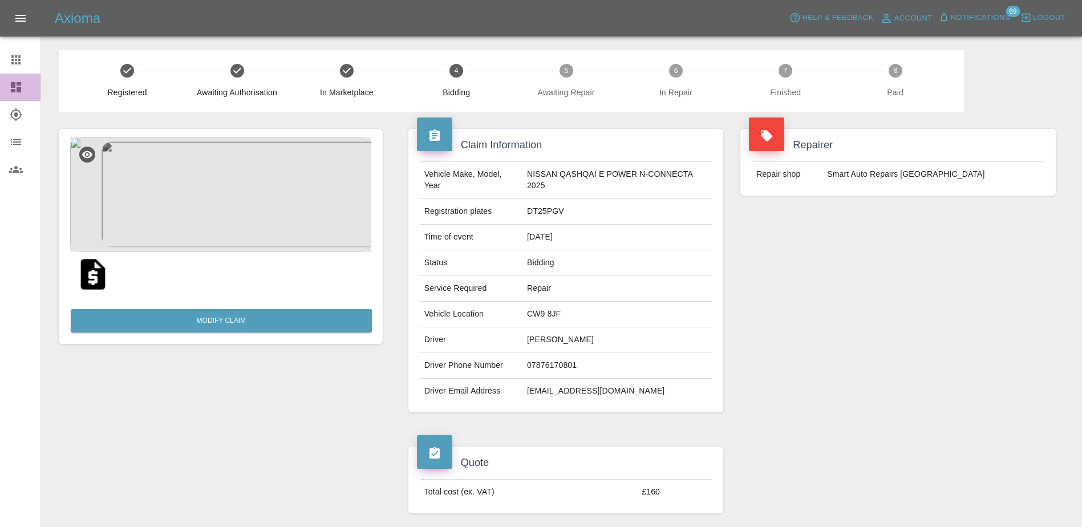
click at [23, 82] on div at bounding box center [25, 87] width 32 height 14
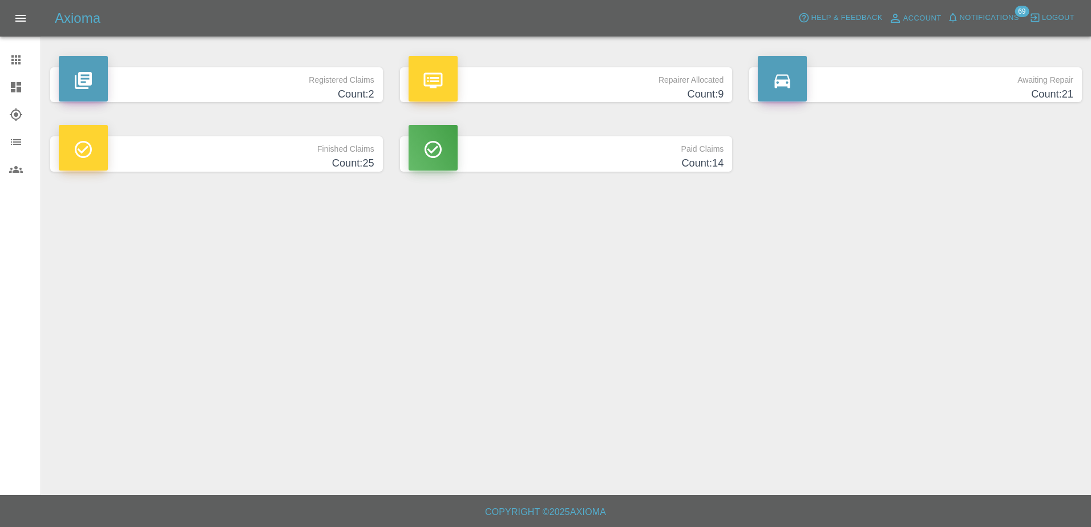
click at [606, 87] on h4 "Count: 9" at bounding box center [565, 94] width 315 height 15
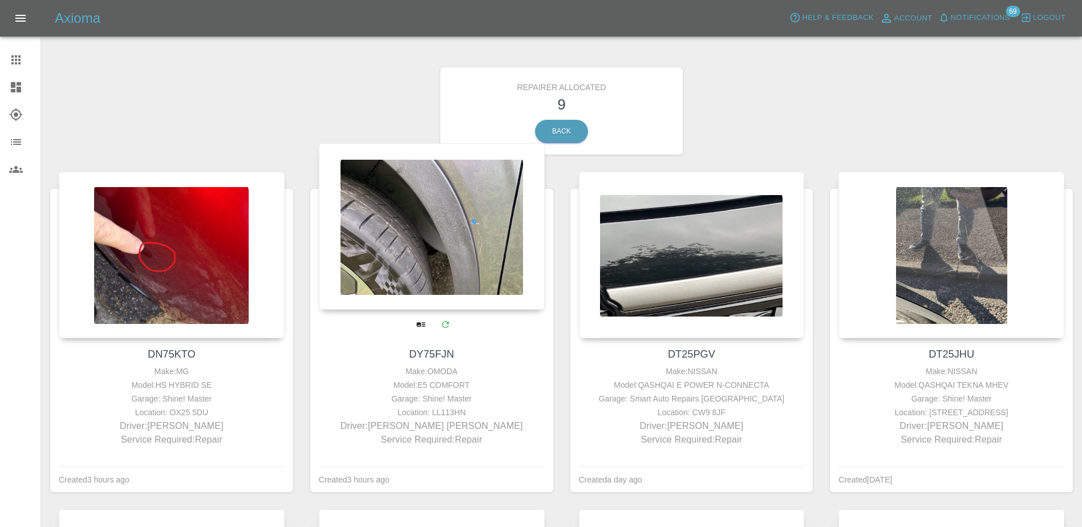
click at [451, 214] on div at bounding box center [432, 226] width 226 height 167
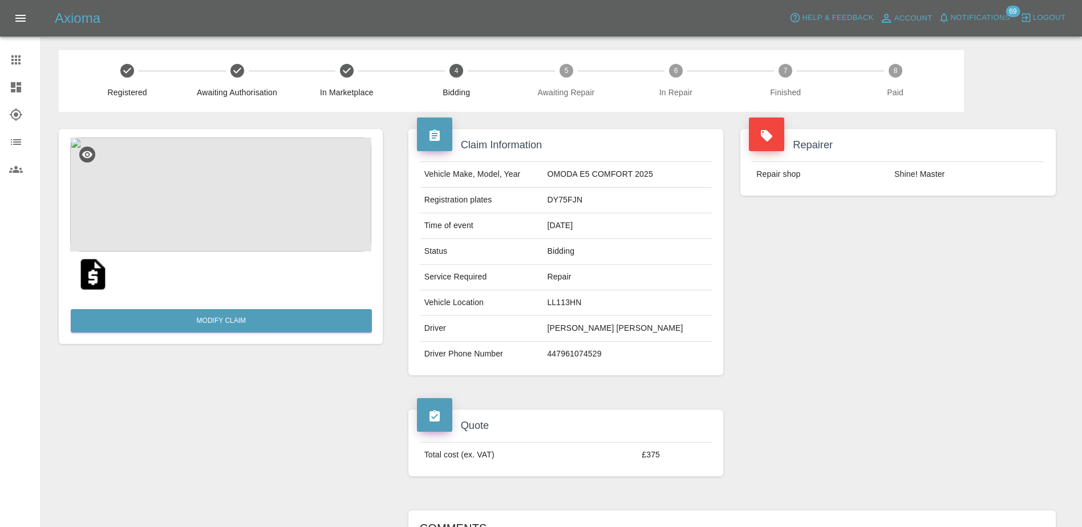
click at [570, 196] on td "DY75FJN" at bounding box center [626, 201] width 169 height 26
click at [572, 195] on td "DY75FJN" at bounding box center [626, 201] width 169 height 26
copy td "DY75FJN"
click at [22, 59] on icon at bounding box center [16, 60] width 14 height 14
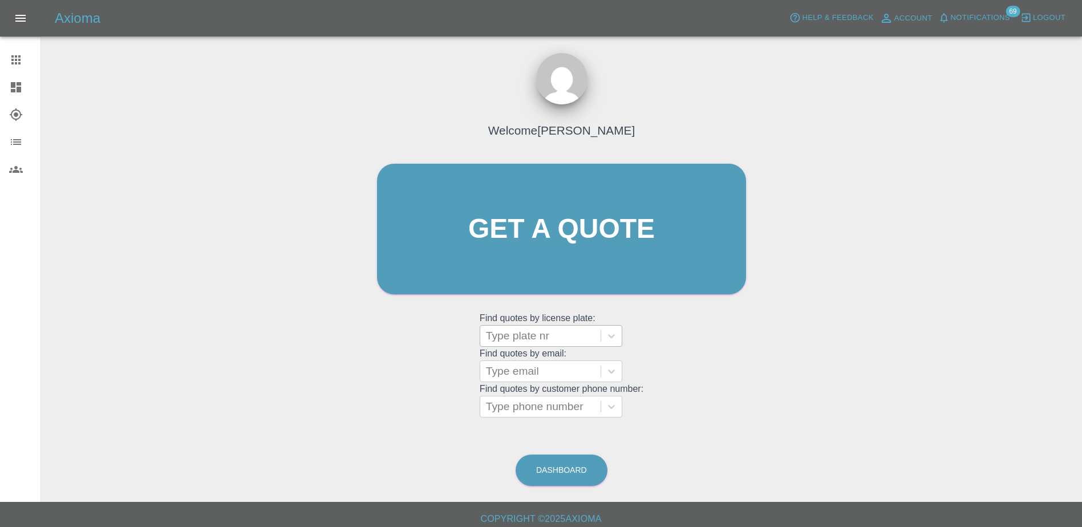
click at [547, 328] on div at bounding box center [540, 336] width 109 height 16
paste input "HV75NDC"
type input "HV75NDC"
click at [551, 362] on div "HV75NDC, Bidding" at bounding box center [551, 365] width 143 height 23
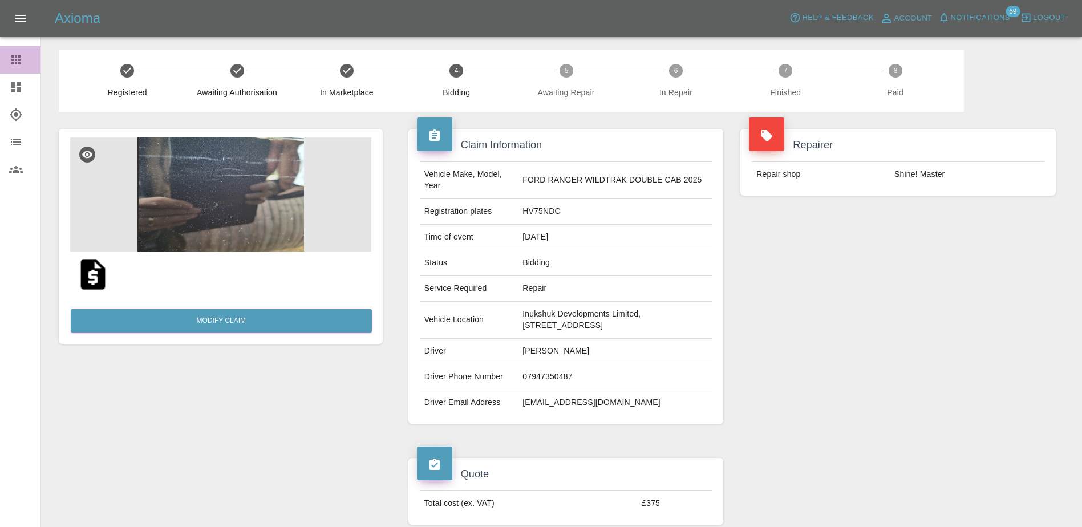
click at [28, 60] on div at bounding box center [25, 60] width 32 height 14
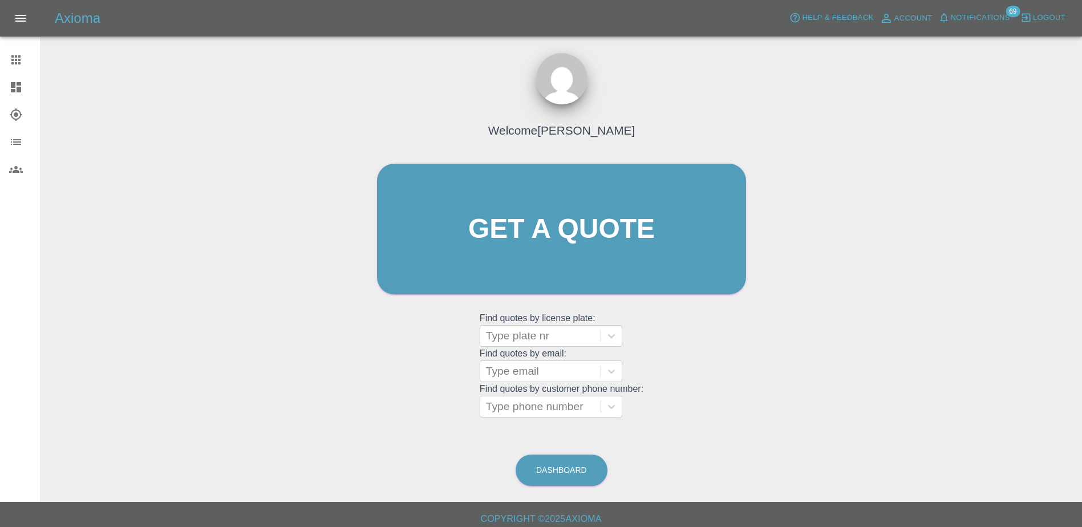
click at [546, 322] on grid "Find quotes by license plate: Type plate nr" at bounding box center [562, 330] width 164 height 34
click at [541, 331] on div at bounding box center [540, 336] width 109 height 16
paste input "DV75BNY"
type input "D"
click at [546, 339] on div at bounding box center [540, 336] width 109 height 16
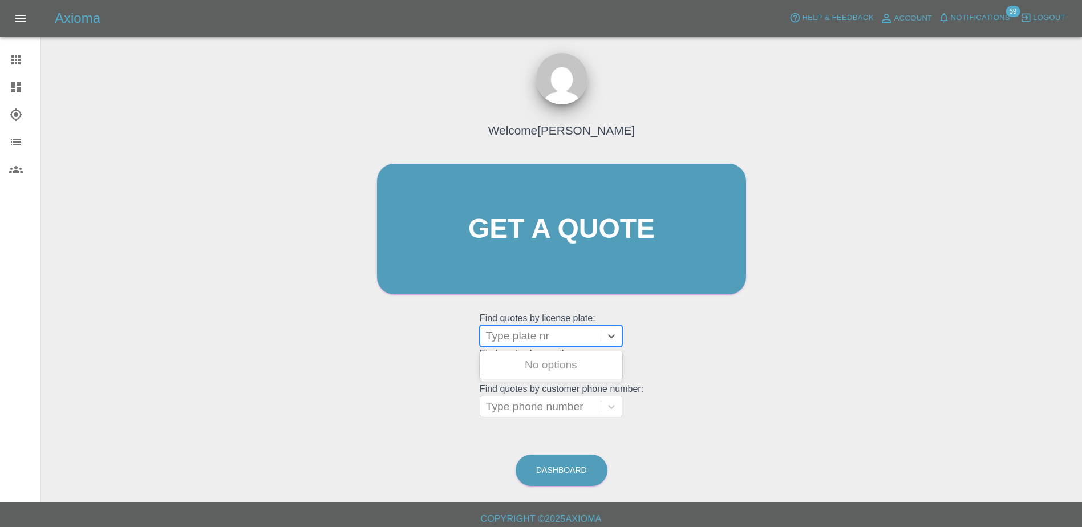
paste input "DY75GHZ"
type input "DY75GHZ"
click at [539, 370] on div "DY75GHZ, Finished" at bounding box center [551, 365] width 143 height 23
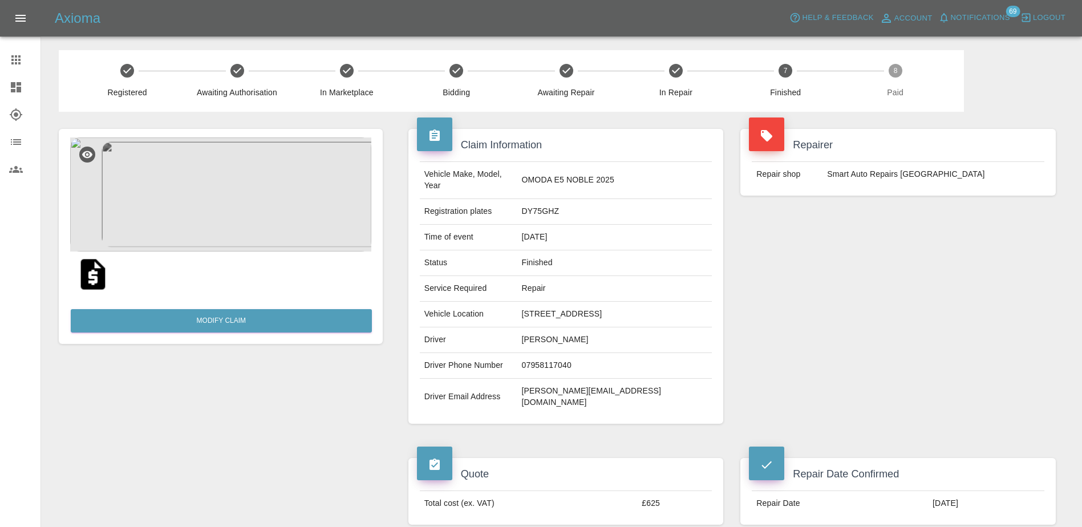
click at [216, 201] on img at bounding box center [220, 194] width 301 height 114
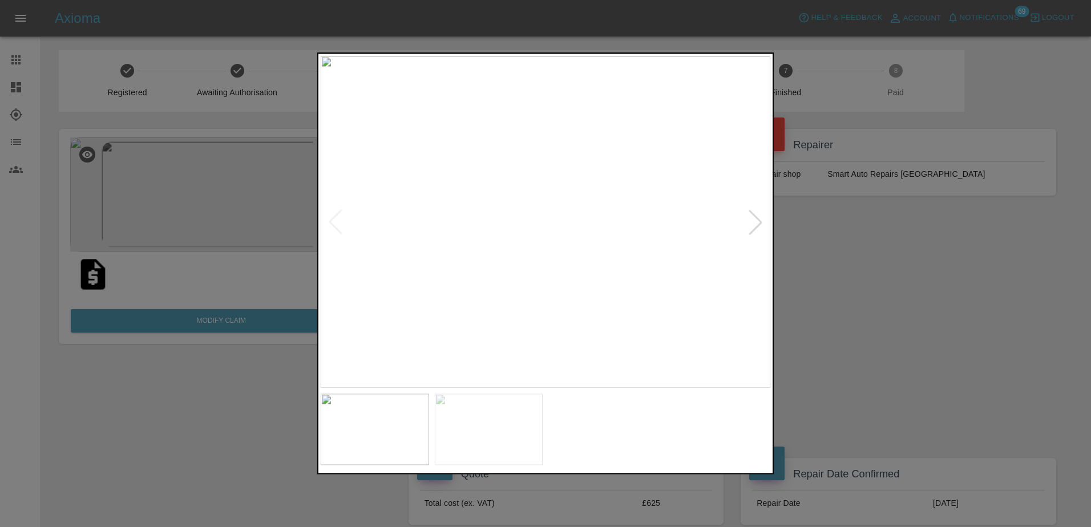
click at [766, 229] on div at bounding box center [755, 221] width 25 height 25
click at [756, 230] on img at bounding box center [545, 222] width 449 height 332
click at [852, 267] on div at bounding box center [545, 263] width 1091 height 527
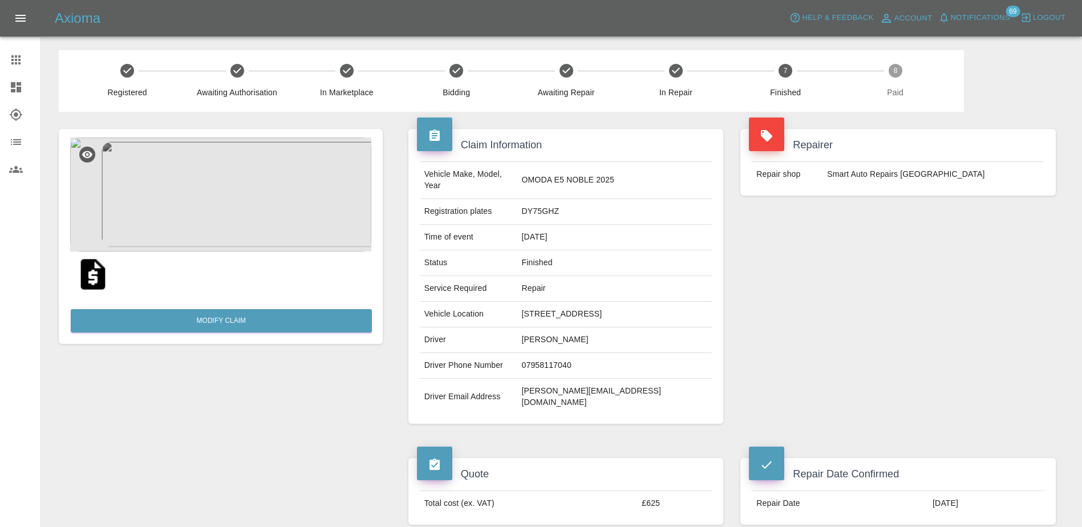
click at [22, 62] on icon at bounding box center [16, 60] width 14 height 14
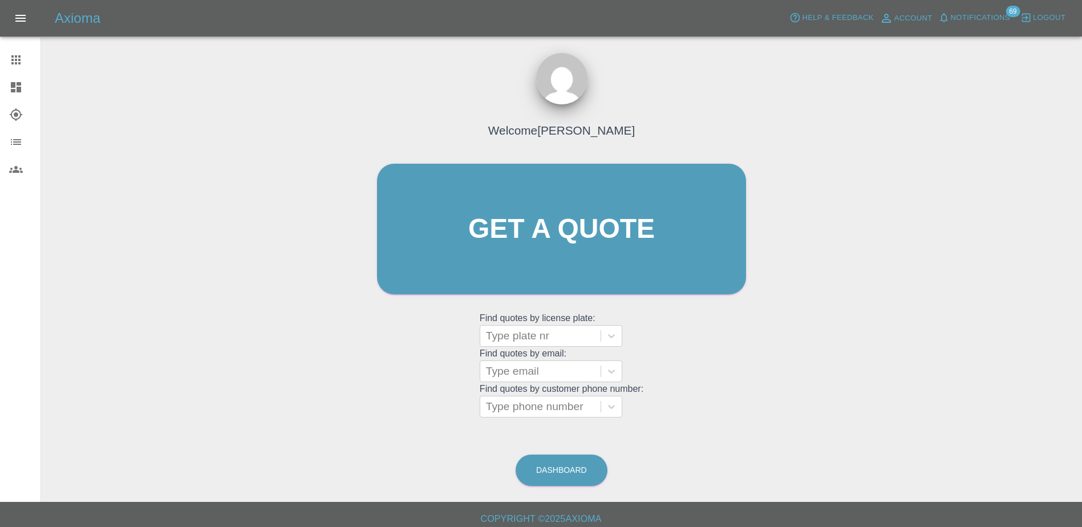
click at [516, 347] on grid "Find quotes by license plate: Type plate nr Find quotes by email: Type email Fi…" at bounding box center [562, 364] width 164 height 106
click at [516, 336] on div at bounding box center [540, 336] width 109 height 16
paste input "DT25ZNN"
type input "DT25ZNN"
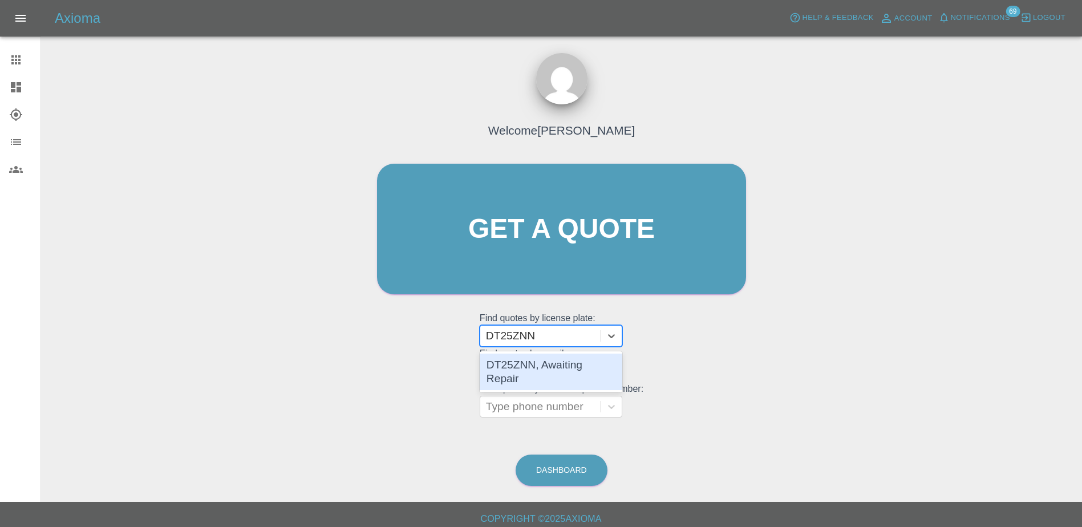
click at [522, 375] on div "DT25ZNN, Awaiting Repair" at bounding box center [551, 372] width 143 height 37
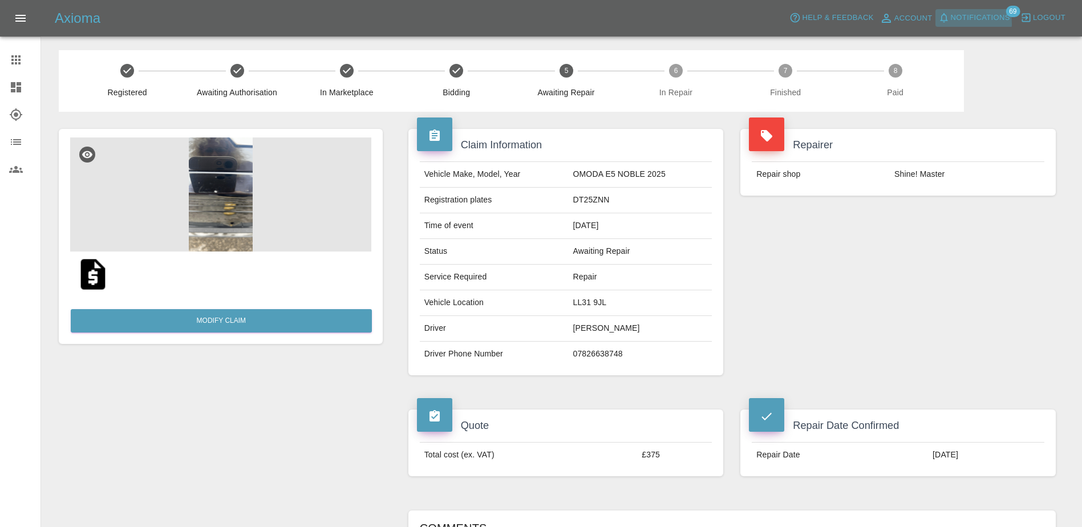
click at [961, 24] on span "Notifications" at bounding box center [980, 17] width 59 height 13
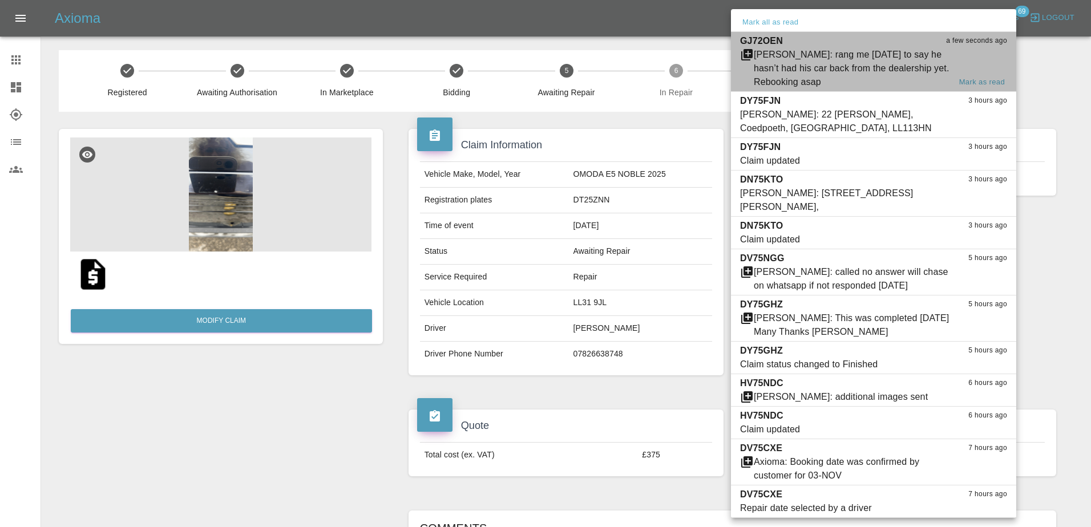
click at [929, 55] on div "[PERSON_NAME]: rang me [DATE] to say he hasn’t had his car back from the dealer…" at bounding box center [852, 68] width 196 height 41
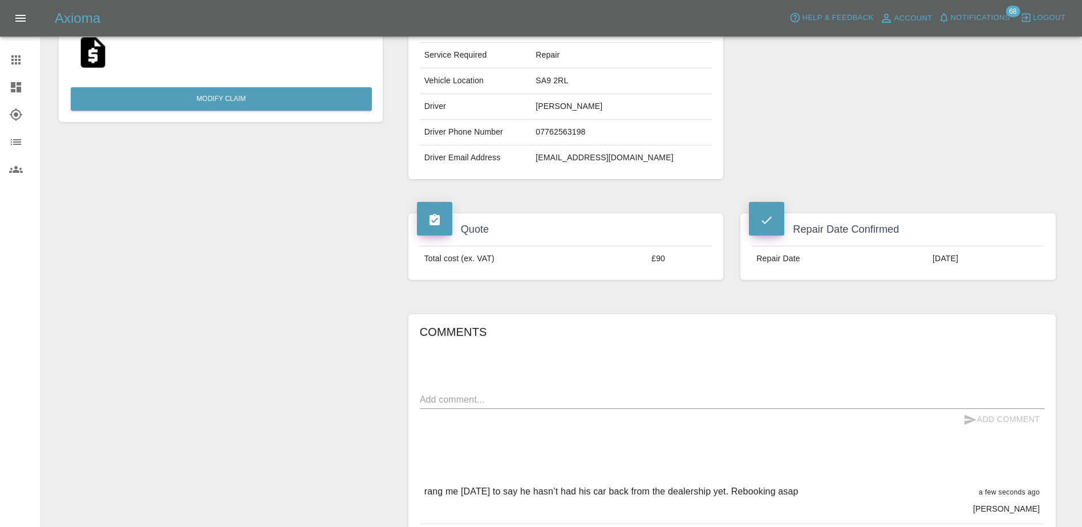
scroll to position [285, 0]
